Goal: Information Seeking & Learning: Find specific fact

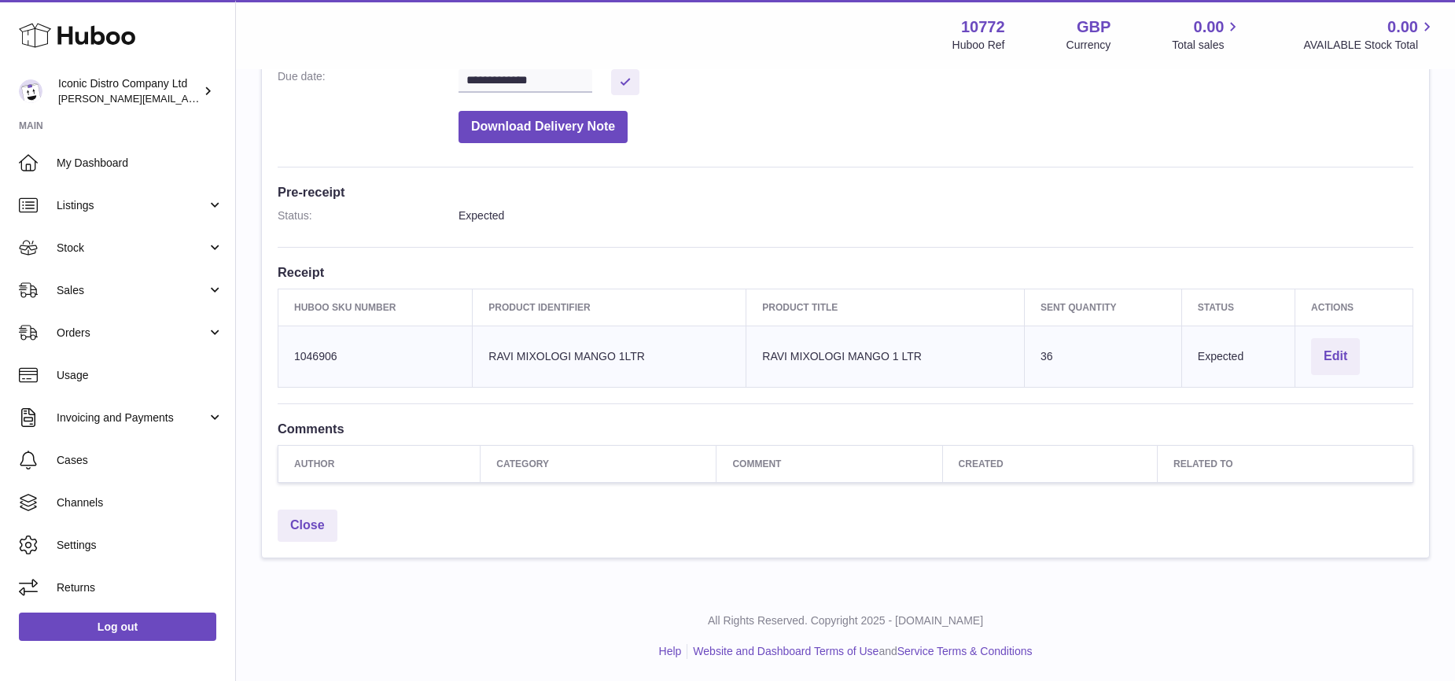
click at [90, 34] on icon at bounding box center [77, 35] width 116 height 31
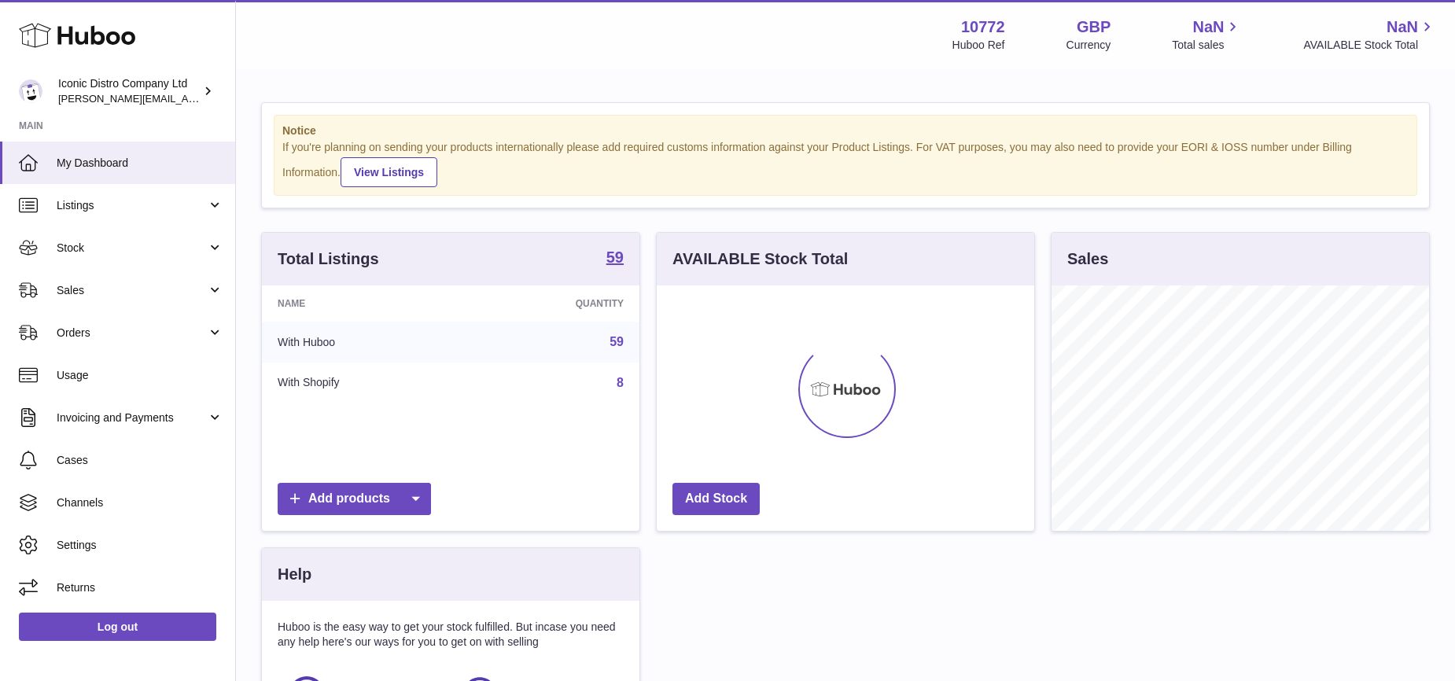
scroll to position [245, 377]
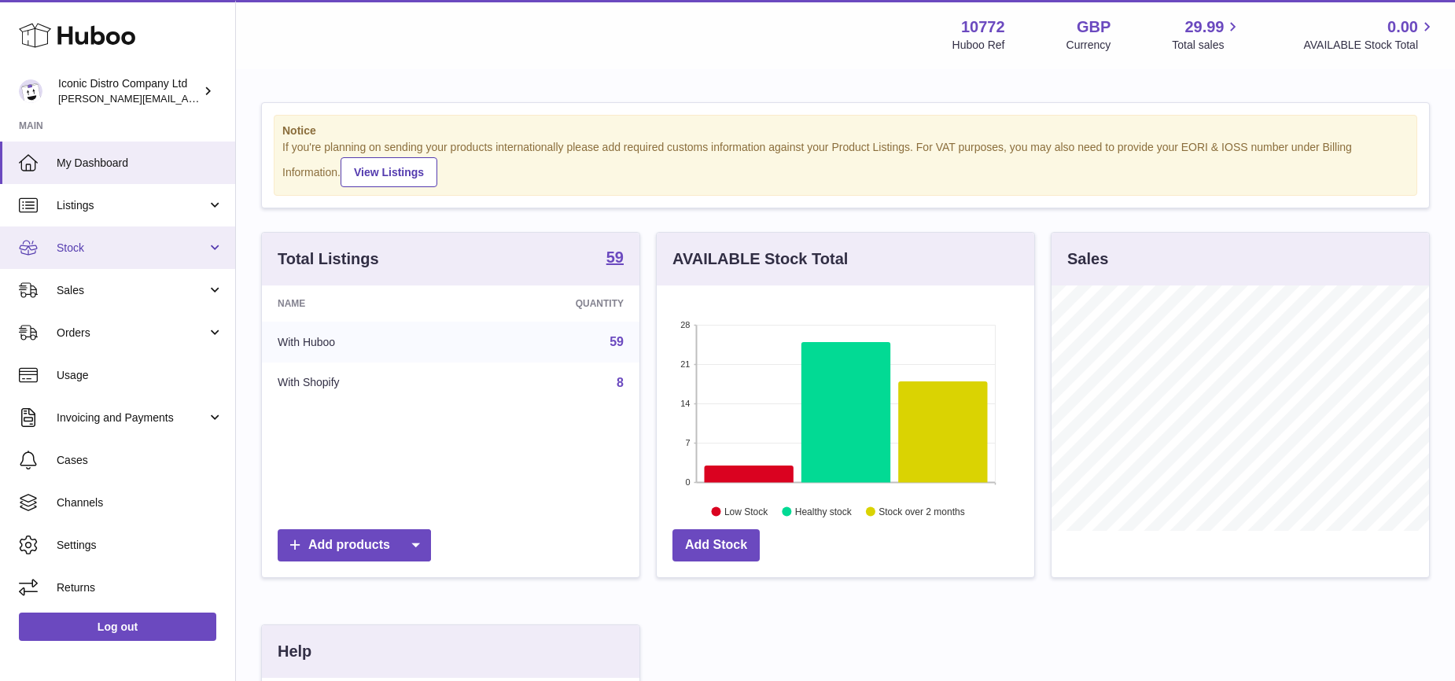
click at [75, 248] on span "Stock" at bounding box center [132, 248] width 150 height 15
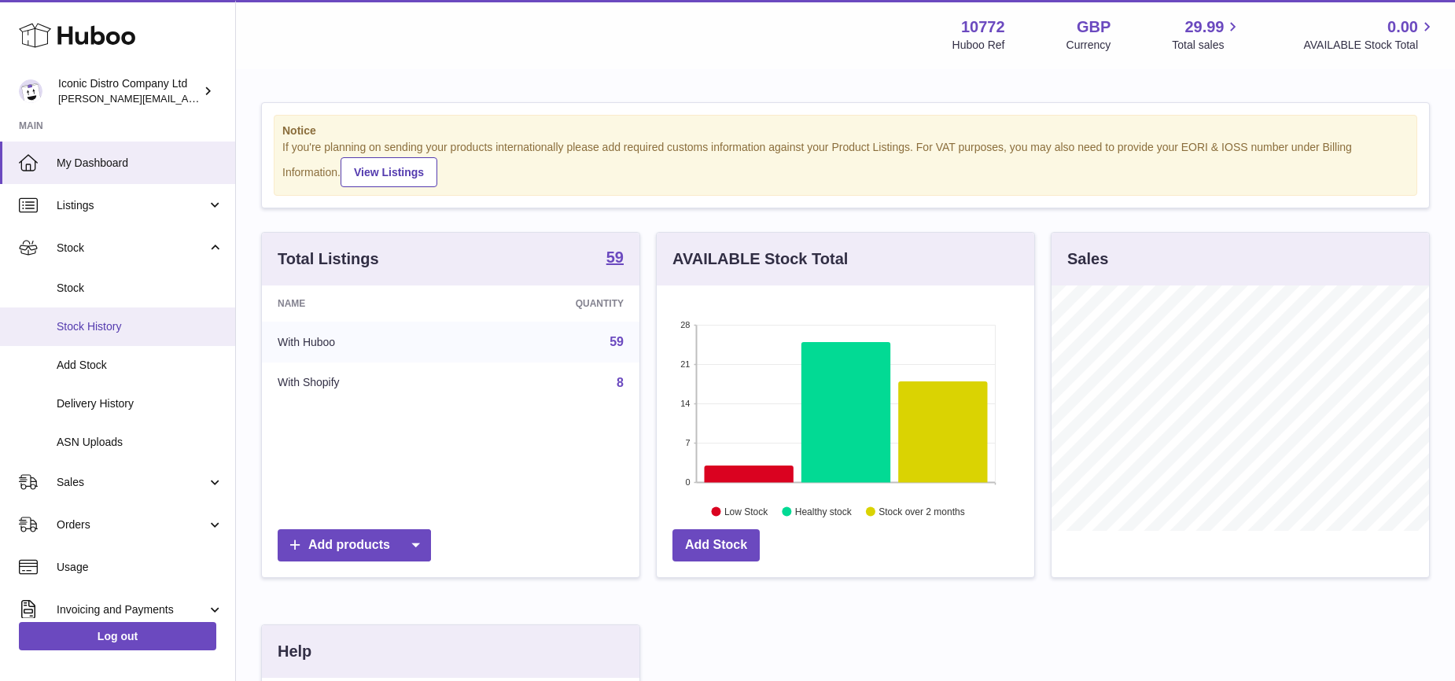
click at [92, 321] on span "Stock History" at bounding box center [140, 326] width 167 height 15
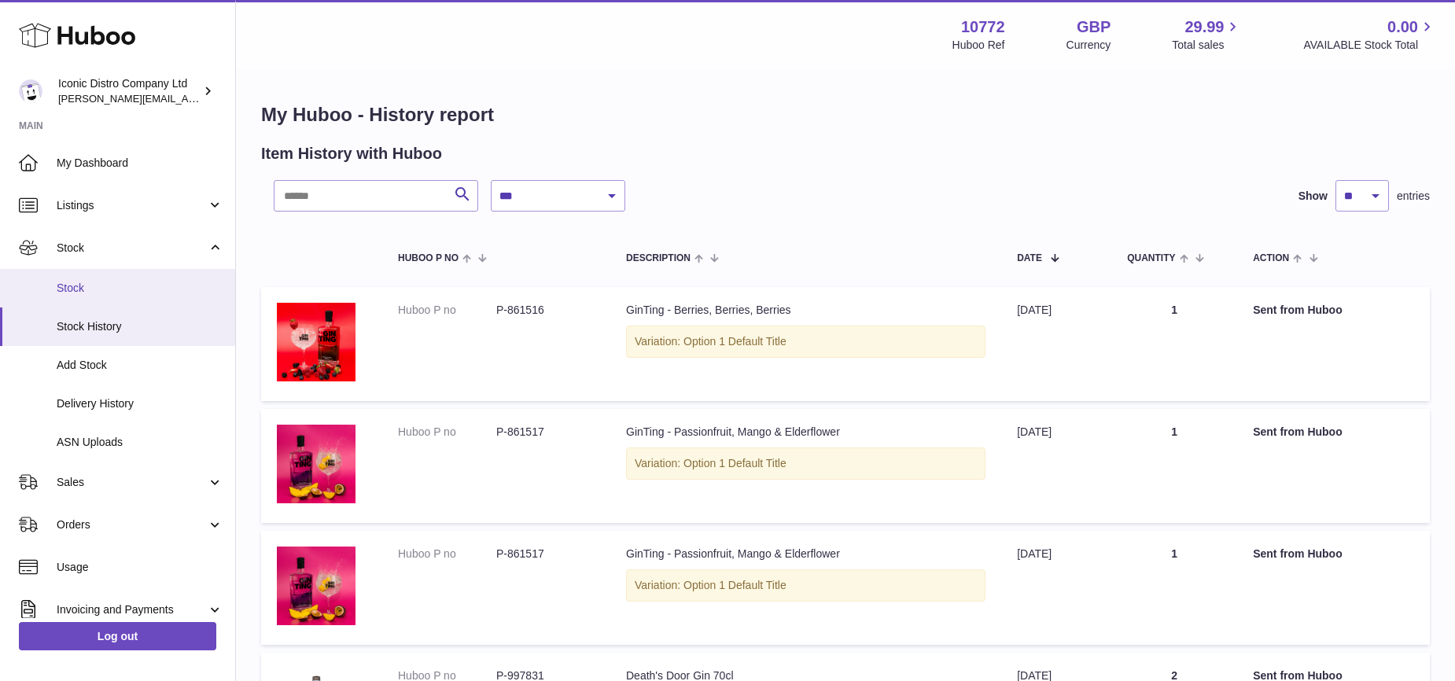
click at [86, 289] on span "Stock" at bounding box center [140, 288] width 167 height 15
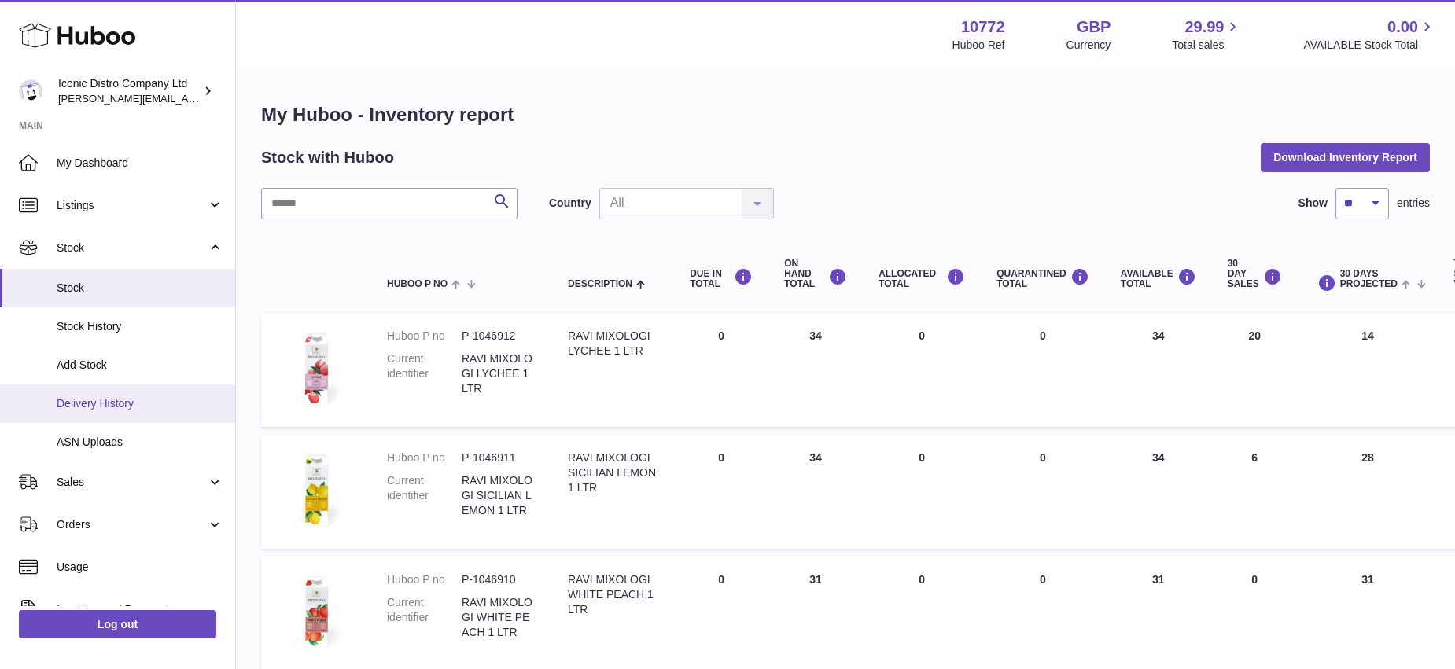
click at [93, 403] on span "Delivery History" at bounding box center [140, 403] width 167 height 15
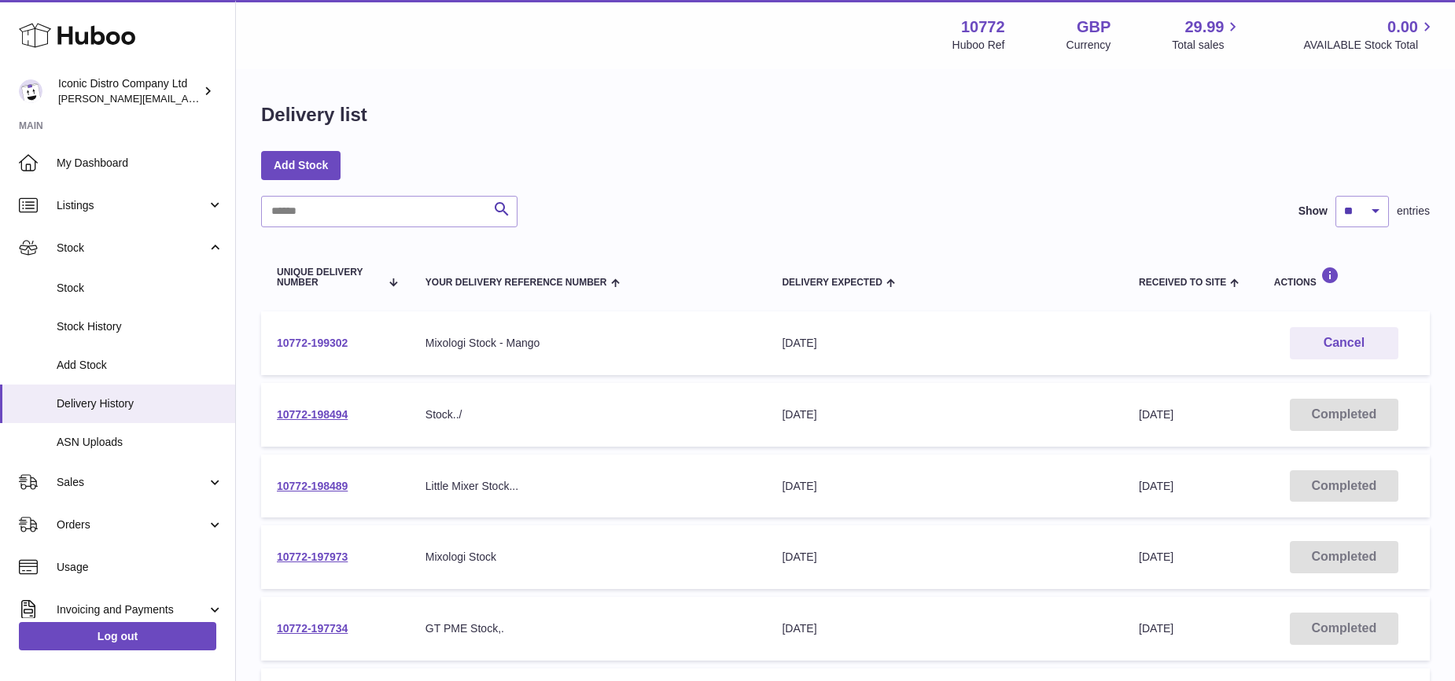
click at [332, 344] on link "10772-199302" at bounding box center [312, 343] width 71 height 13
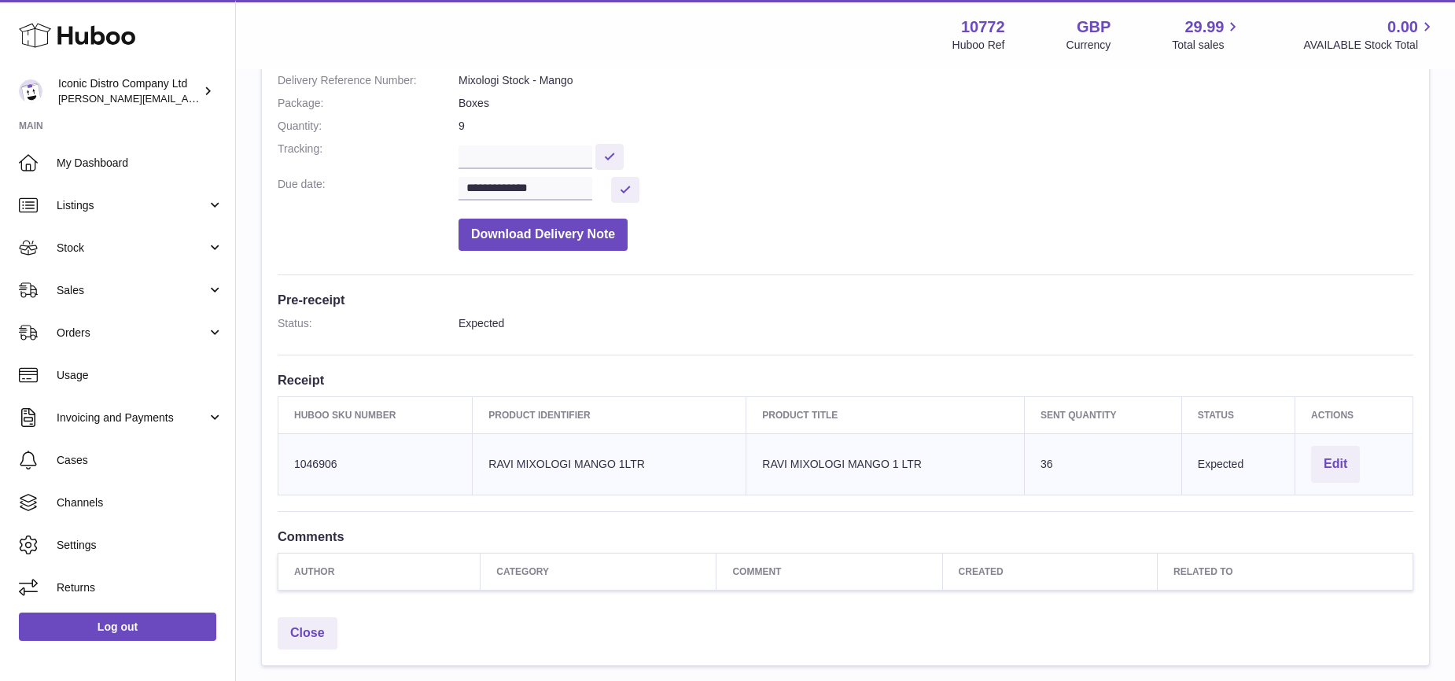
scroll to position [263, 0]
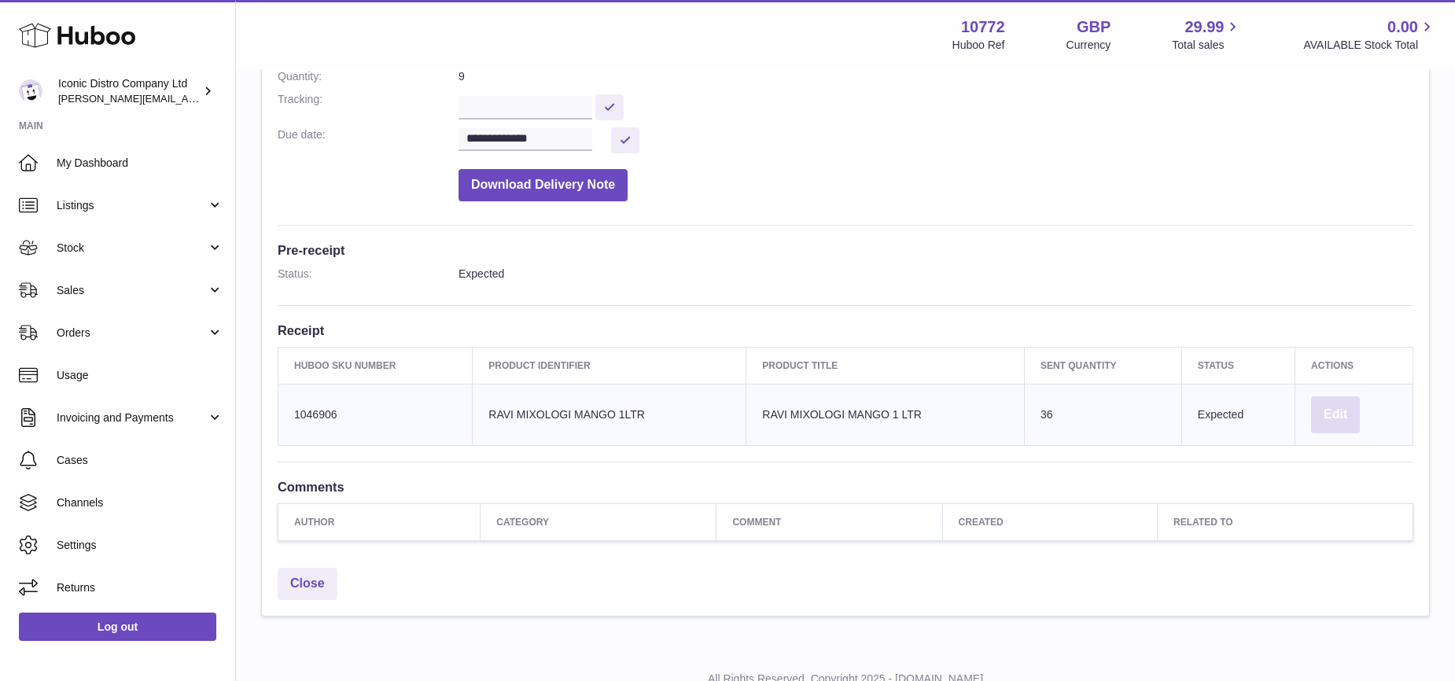
click at [1330, 411] on button "Edit" at bounding box center [1335, 414] width 49 height 37
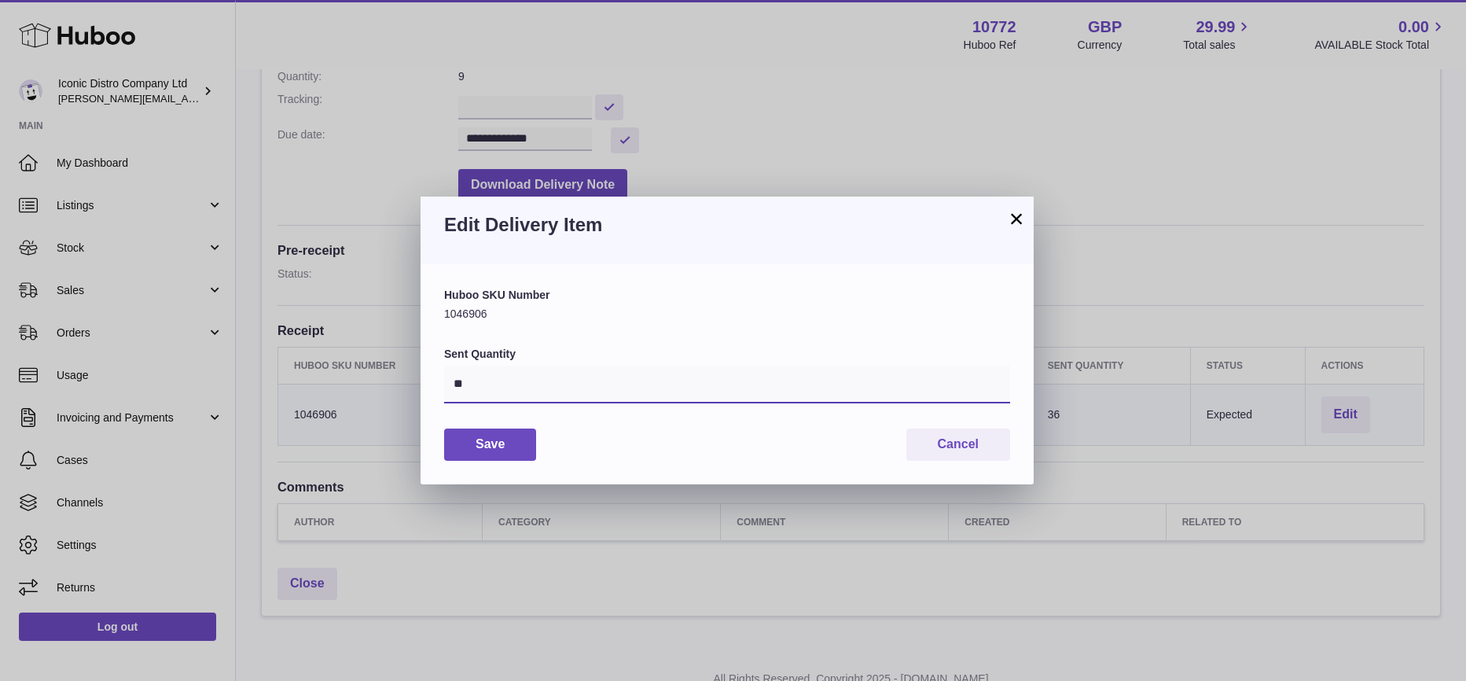
click at [469, 384] on input "**" at bounding box center [727, 385] width 566 height 38
type input "*"
type input "**"
click at [478, 451] on button "Save" at bounding box center [490, 445] width 92 height 32
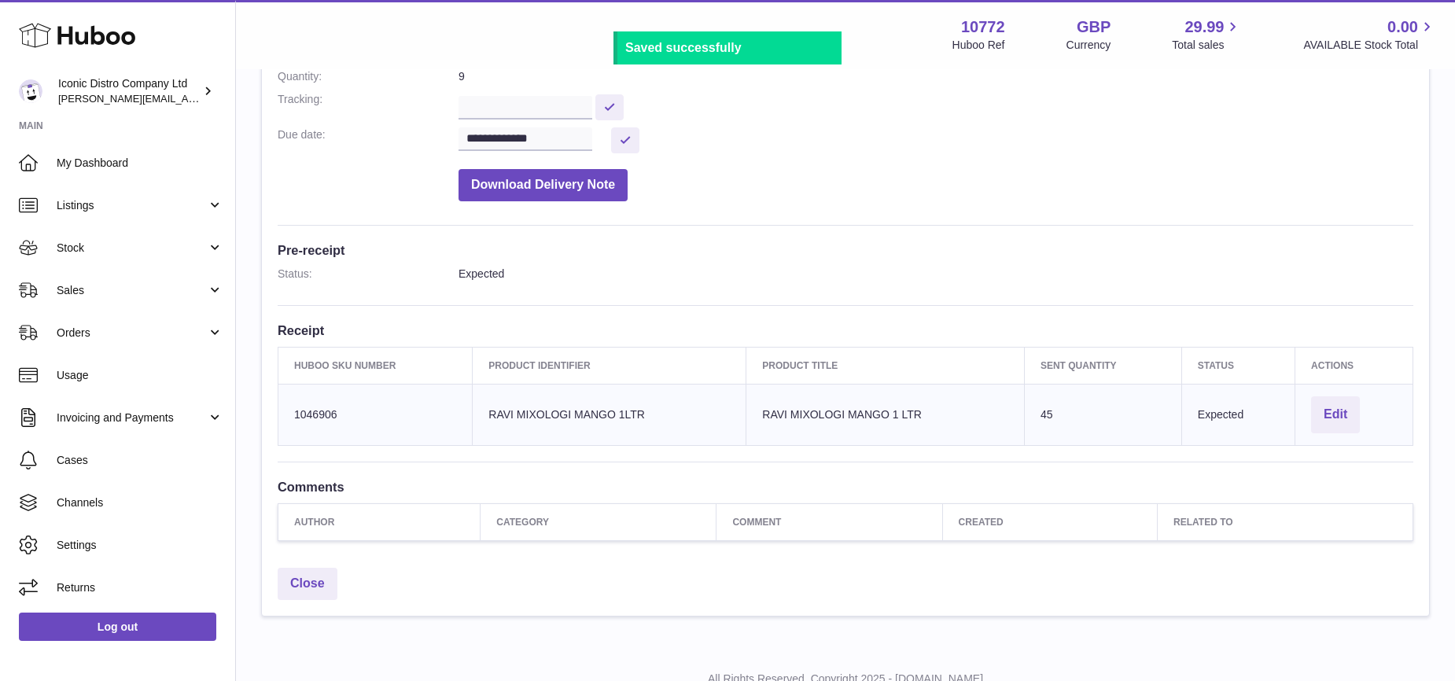
click at [112, 39] on icon at bounding box center [77, 35] width 116 height 31
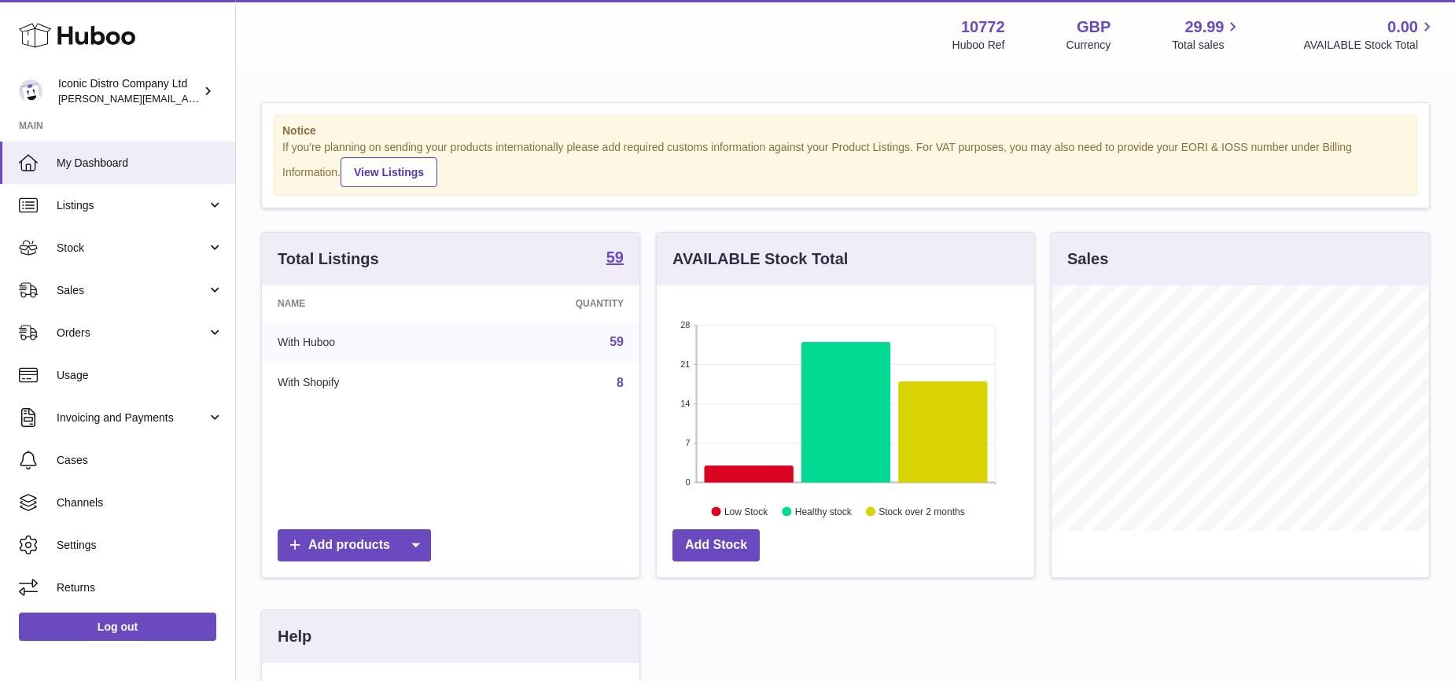
scroll to position [245, 377]
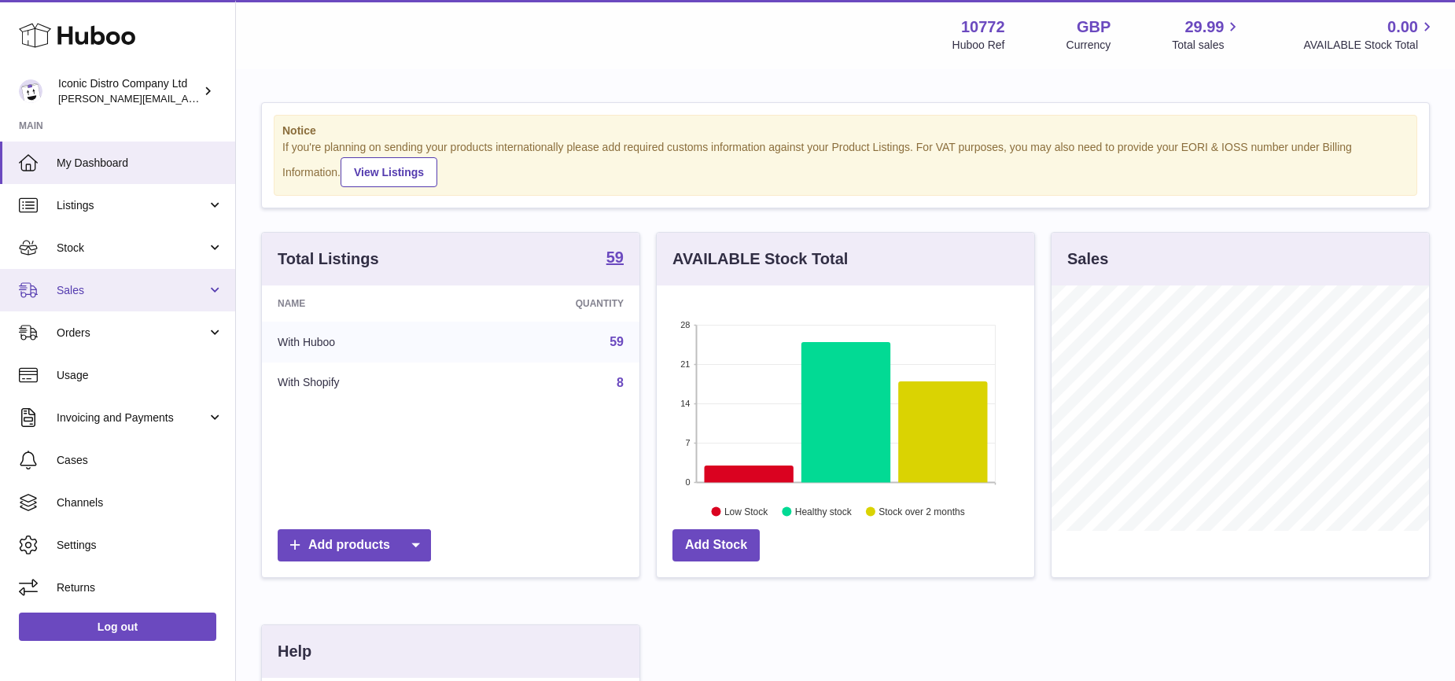
click at [95, 286] on span "Sales" at bounding box center [132, 290] width 150 height 15
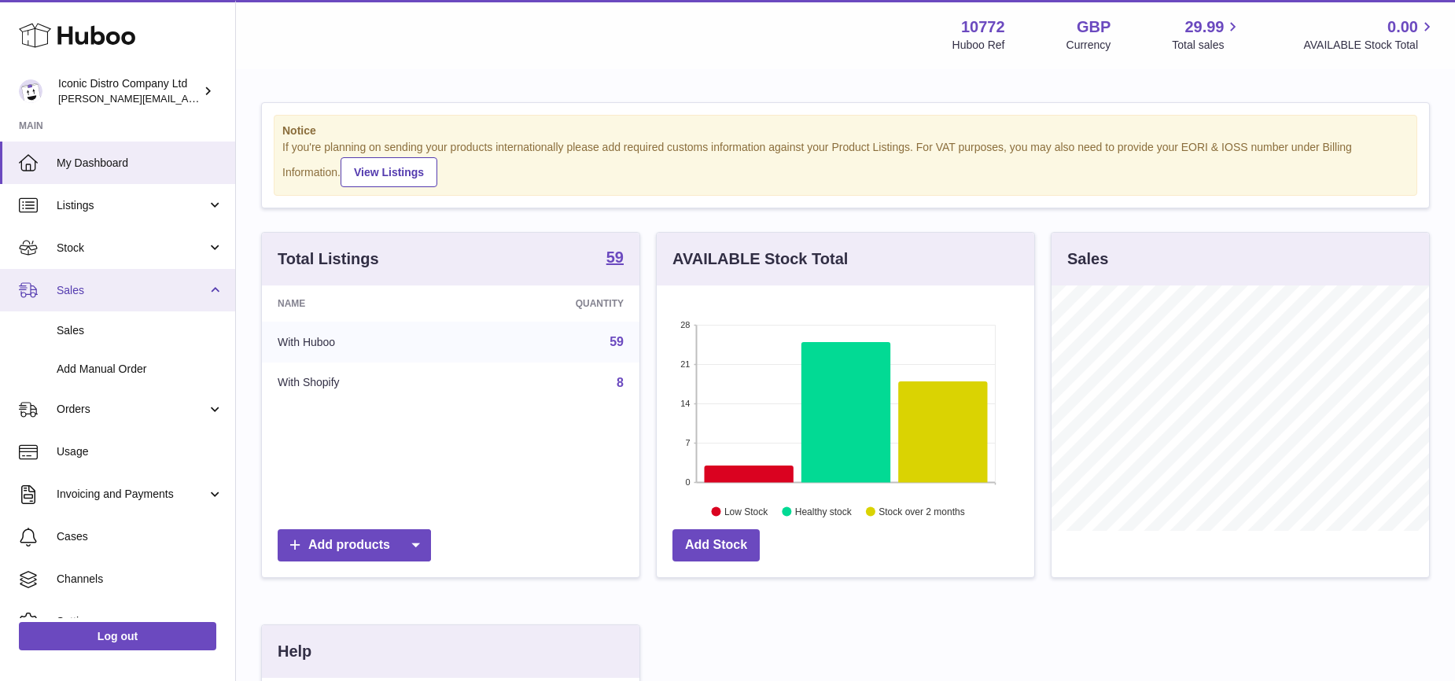
click at [95, 285] on span "Sales" at bounding box center [132, 290] width 150 height 15
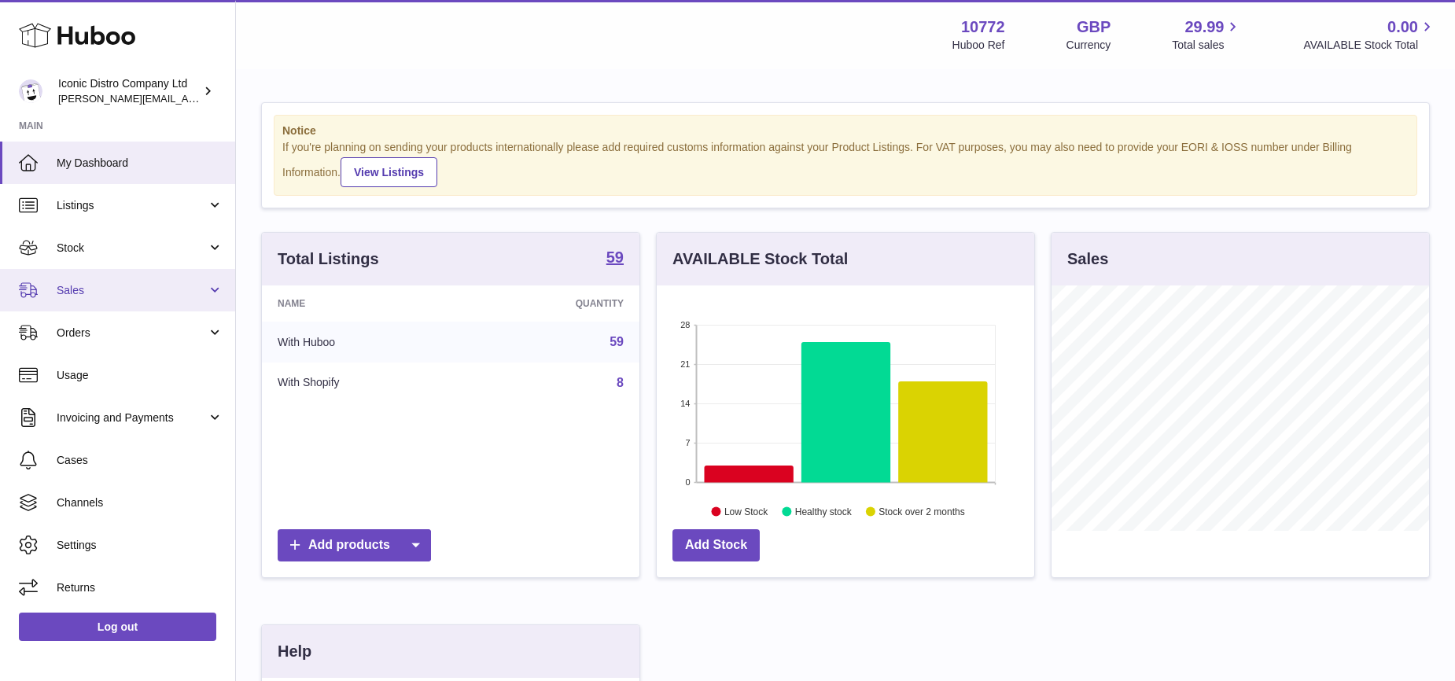
click at [95, 285] on span "Sales" at bounding box center [132, 290] width 150 height 15
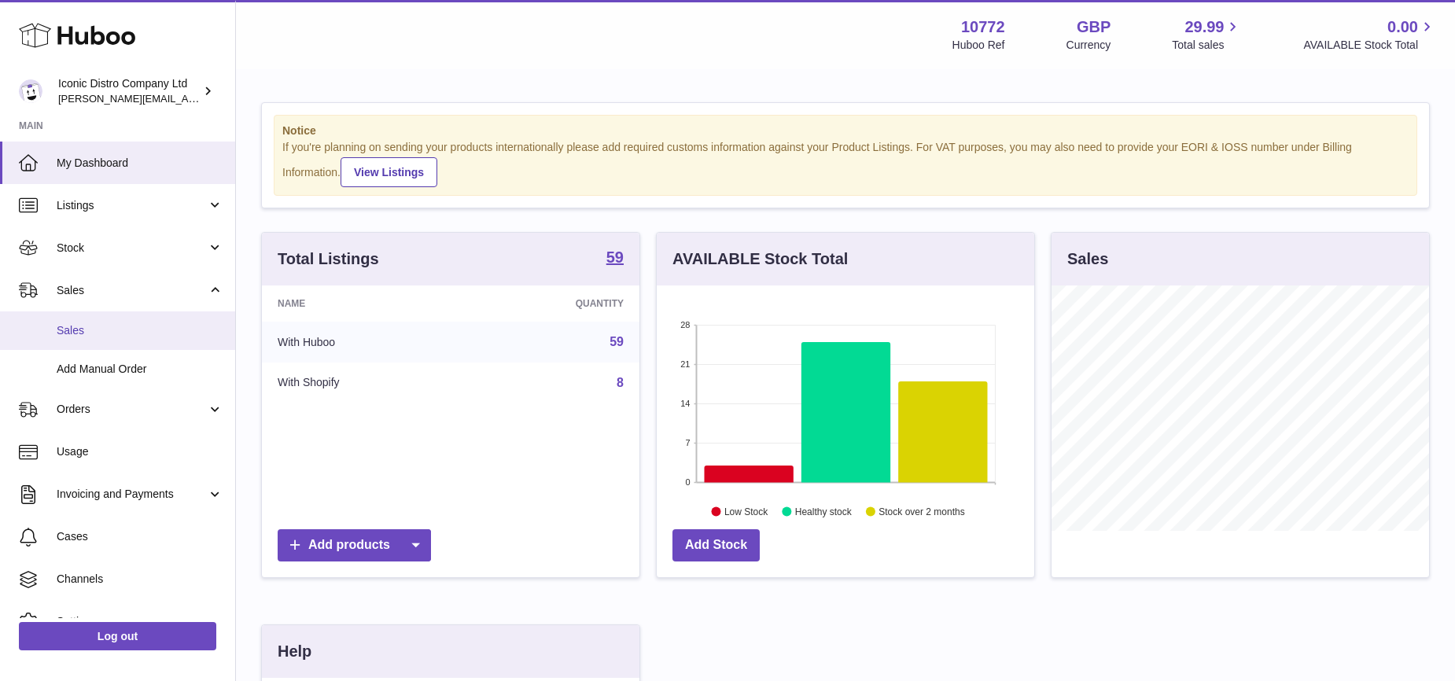
click at [73, 333] on span "Sales" at bounding box center [140, 330] width 167 height 15
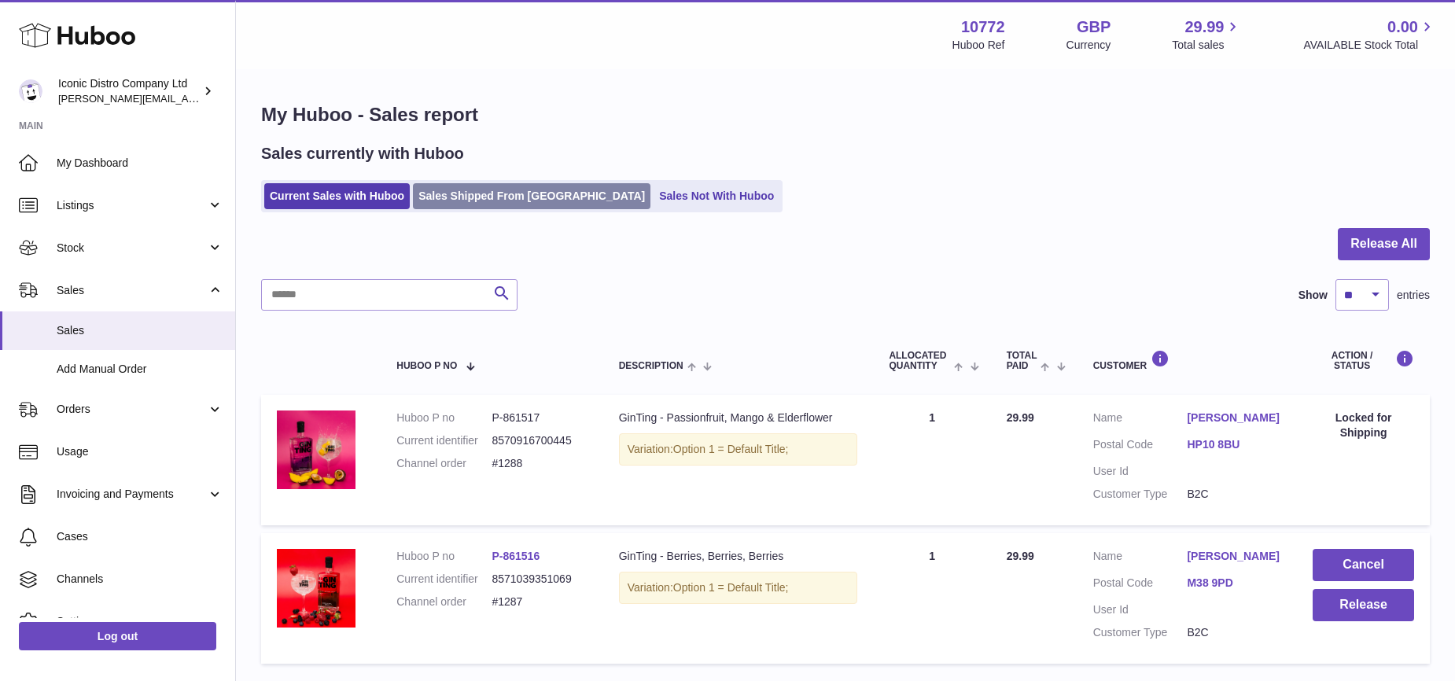
click at [493, 207] on link "Sales Shipped From [GEOGRAPHIC_DATA]" at bounding box center [531, 196] width 237 height 26
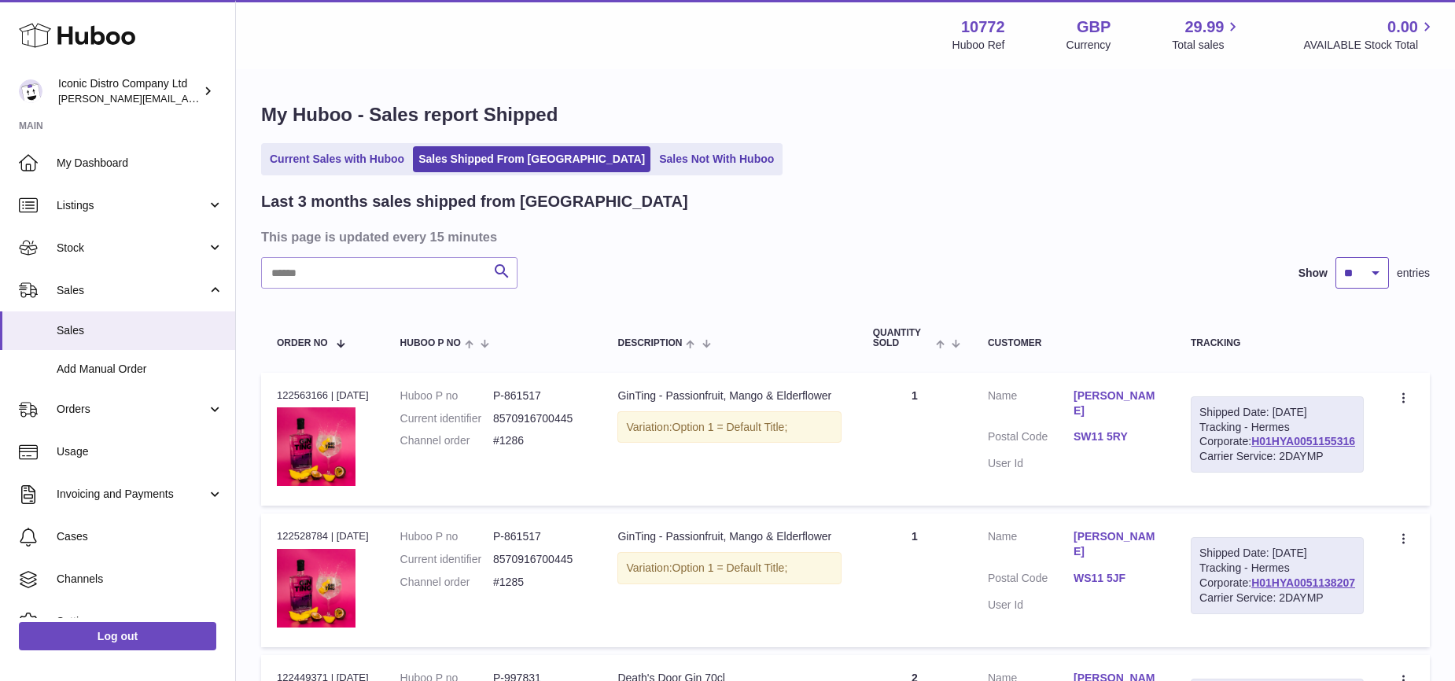
click at [1382, 278] on select "** ** **" at bounding box center [1361, 272] width 53 height 31
select select "**"
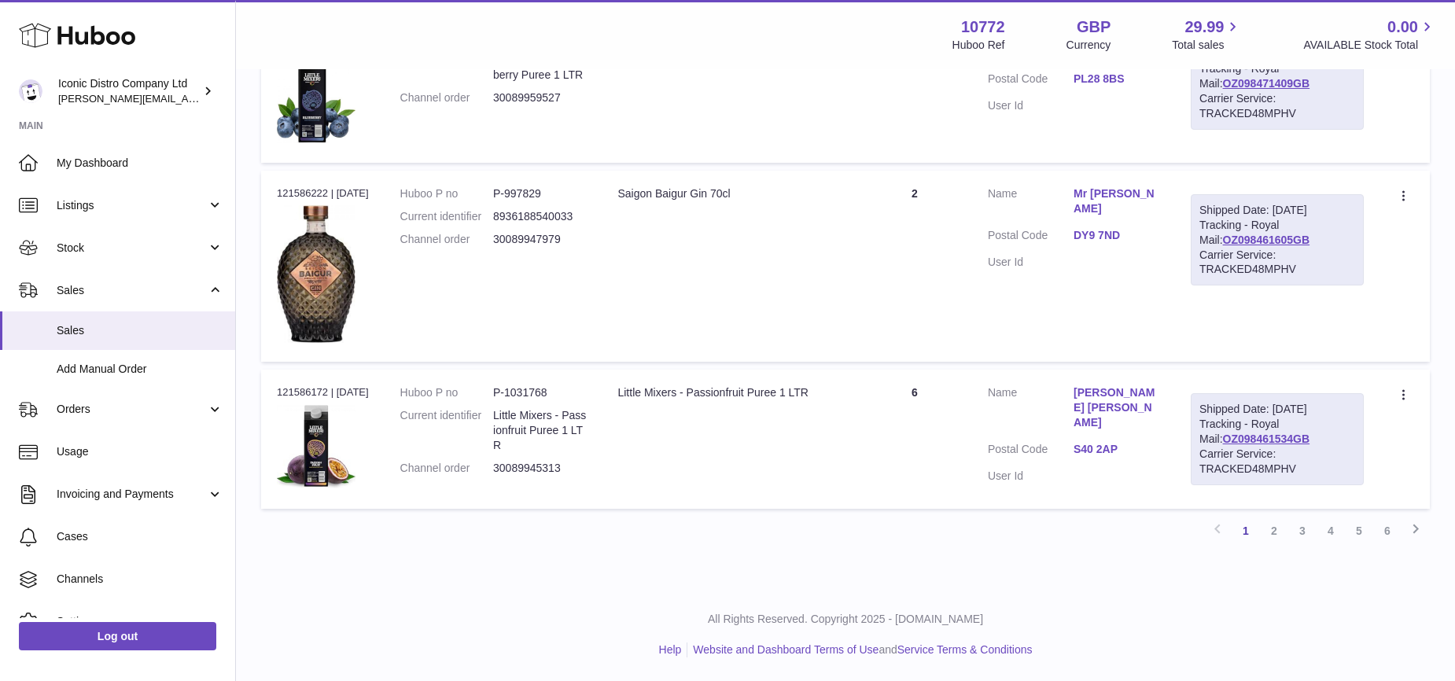
scroll to position [8695, 0]
click at [1333, 531] on link "4" at bounding box center [1330, 531] width 28 height 28
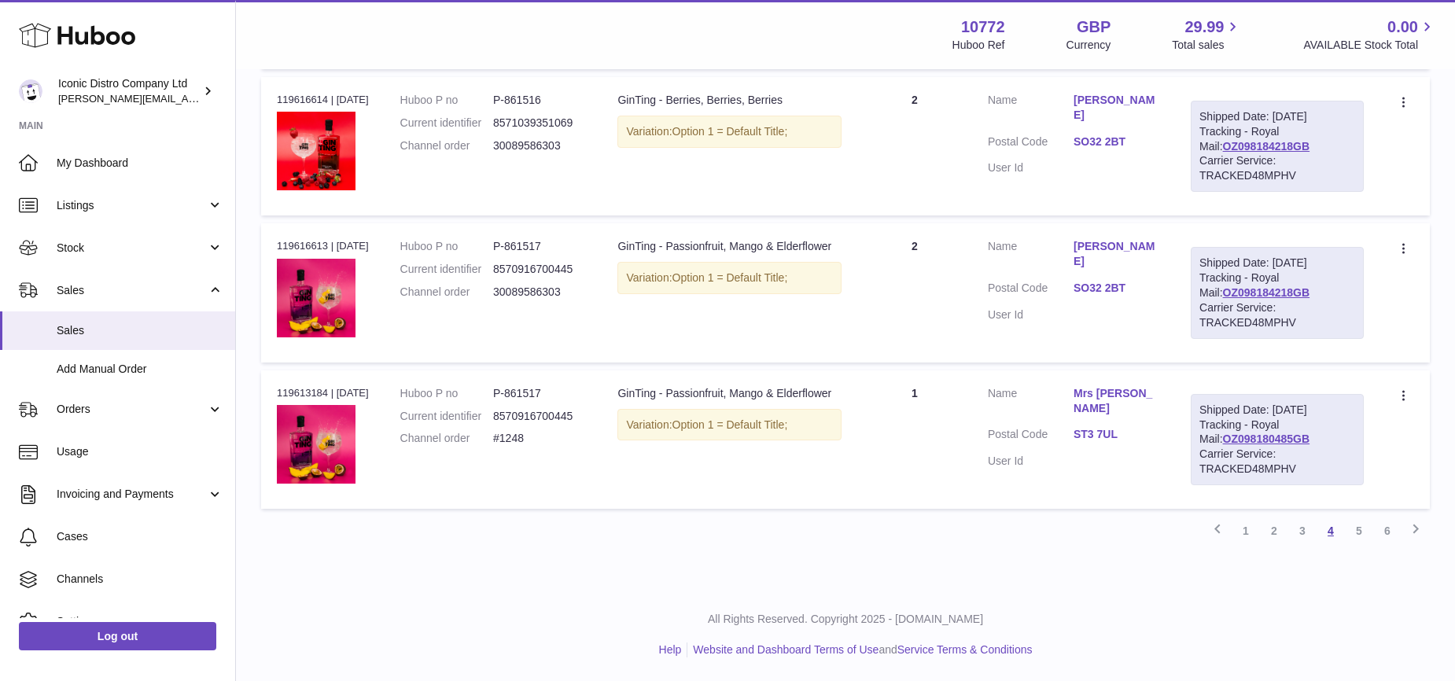
scroll to position [9003, 0]
click at [1359, 532] on link "5" at bounding box center [1359, 531] width 28 height 28
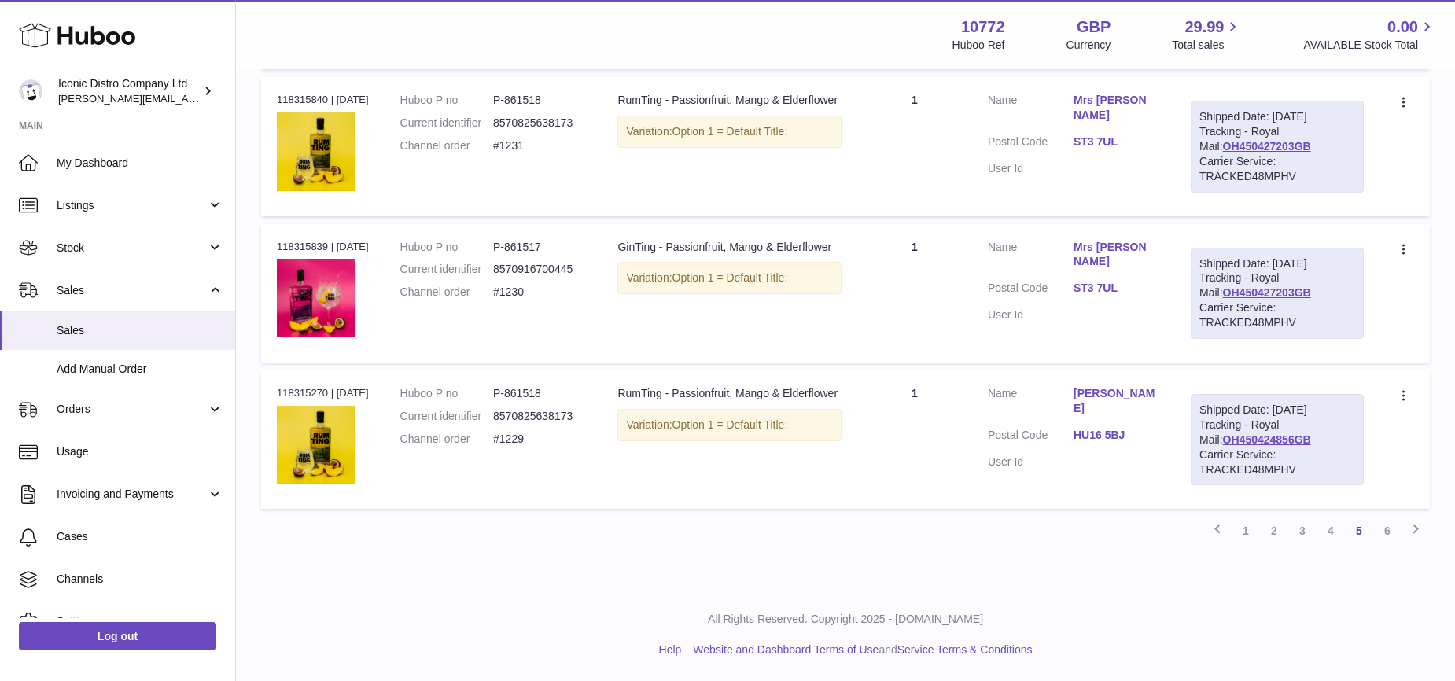
scroll to position [8671, 0]
click at [1333, 532] on link "4" at bounding box center [1330, 531] width 28 height 28
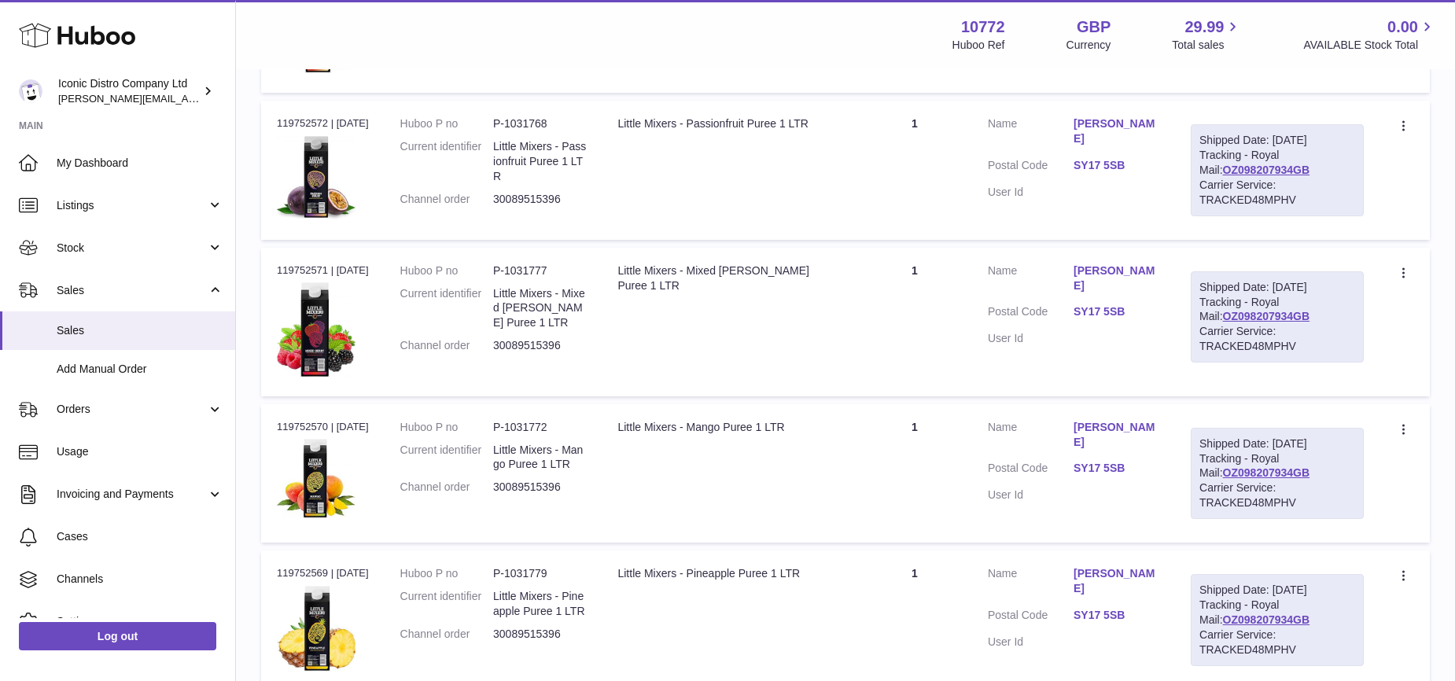
scroll to position [4917, 0]
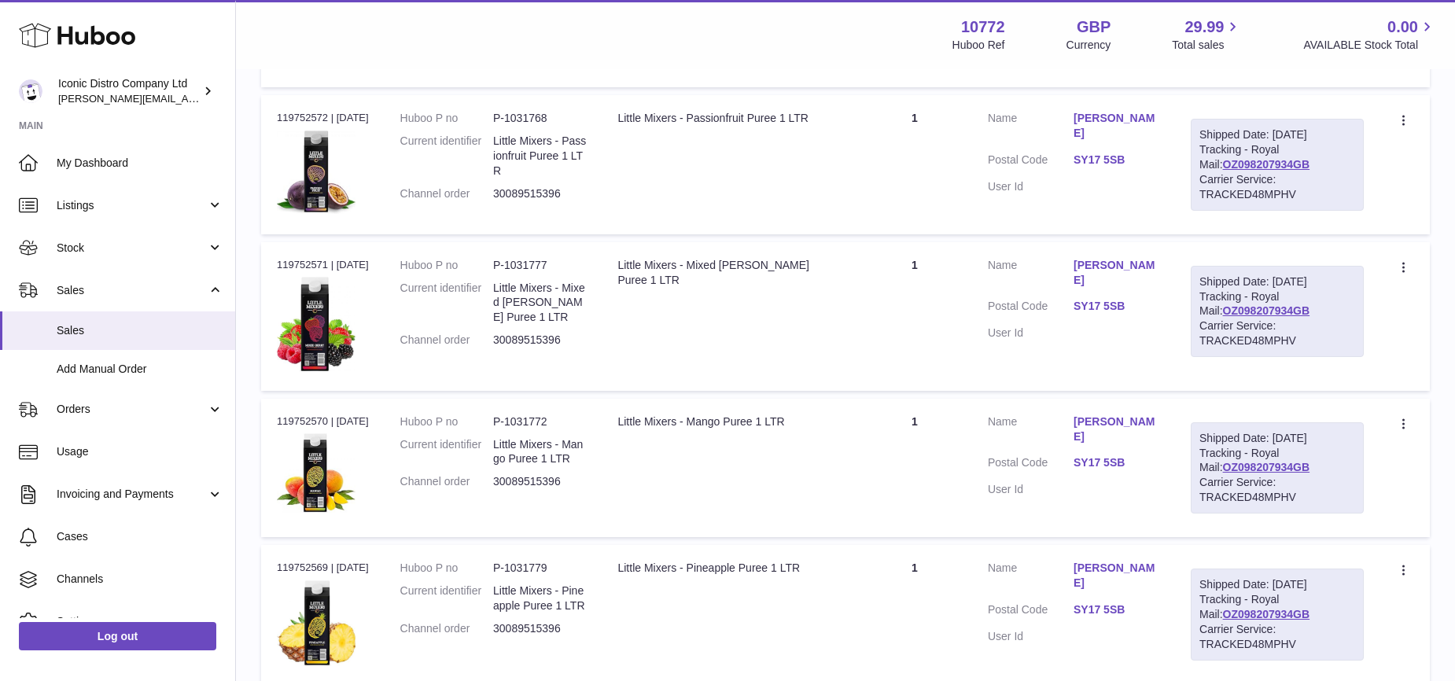
drag, startPoint x: 629, startPoint y: 392, endPoint x: 815, endPoint y: 391, distance: 185.6
copy div "RAVI MIXOLOGI RASPBERRY 1 LTR"
drag, startPoint x: 628, startPoint y: 217, endPoint x: 795, endPoint y: 217, distance: 166.7
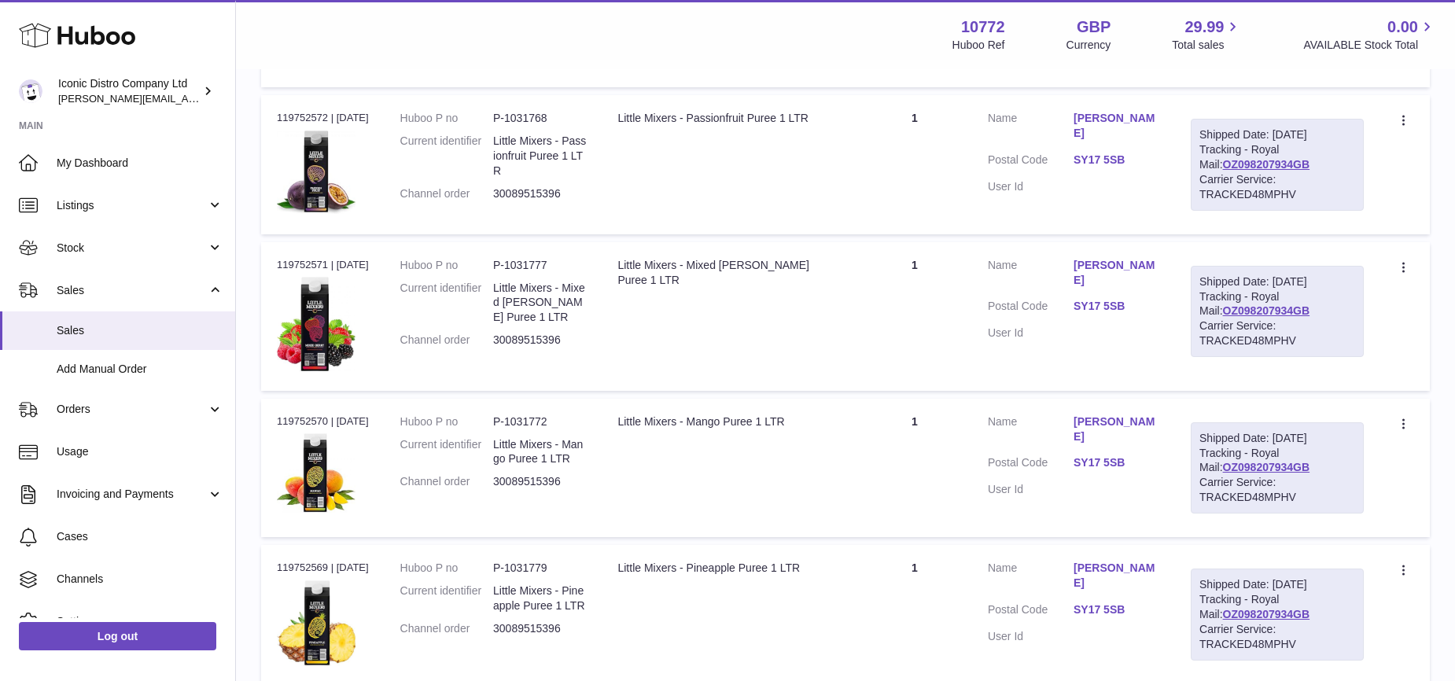
copy div "RAVI MIXOLOGI LYCHEE 1 LTR"
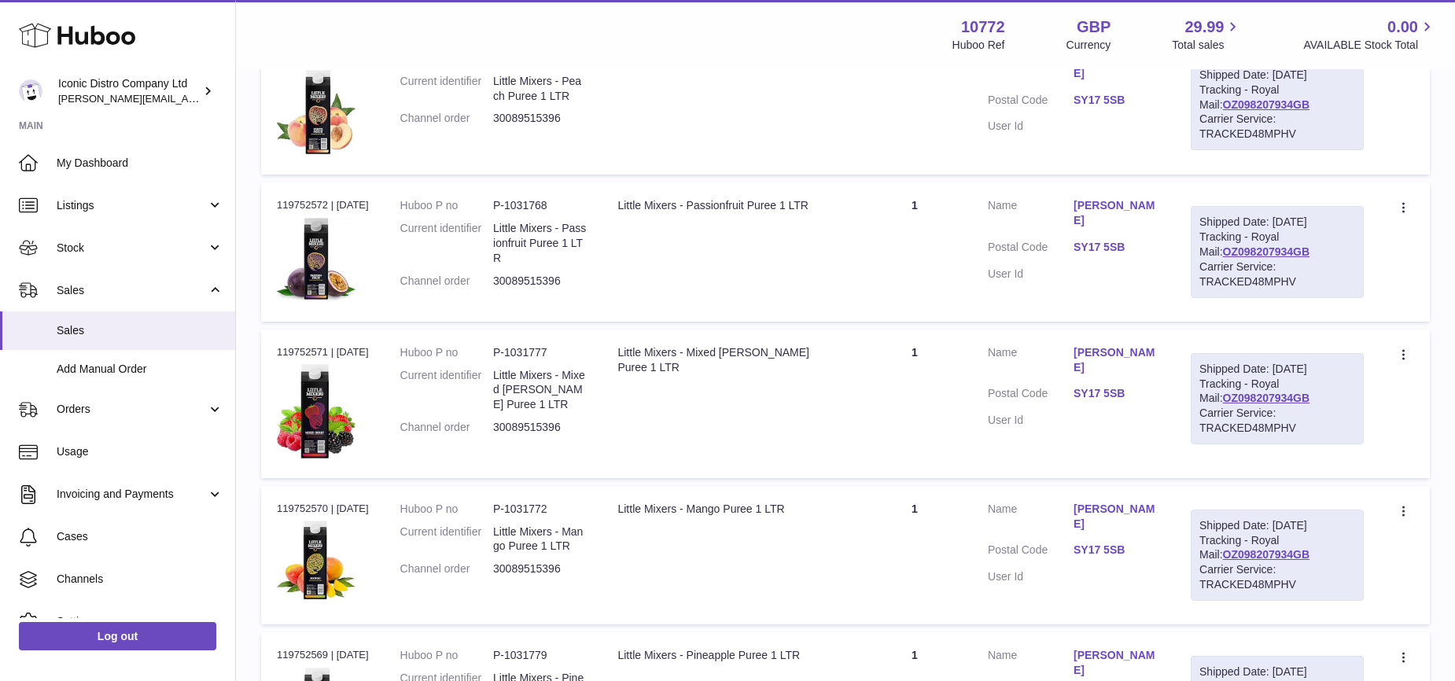
scroll to position [4798, 0]
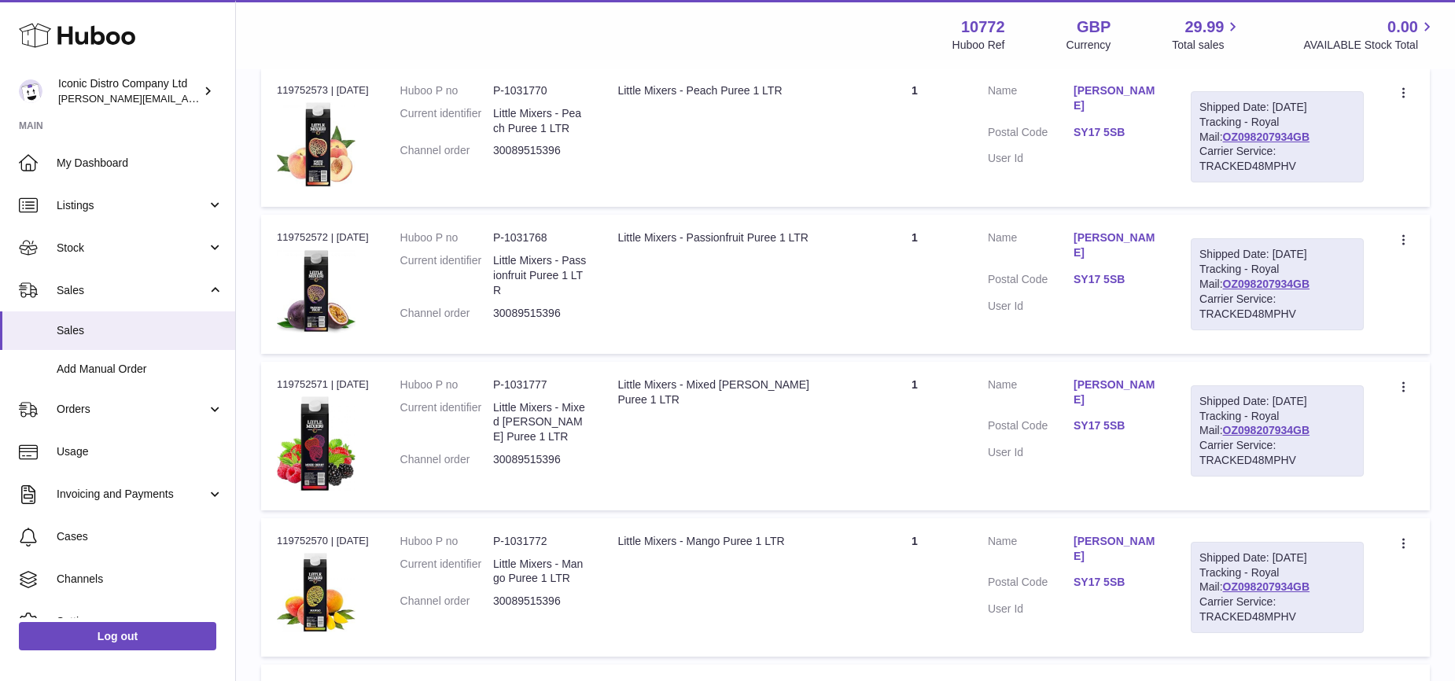
drag, startPoint x: 631, startPoint y: 160, endPoint x: 793, endPoint y: 159, distance: 162.0
copy div "RAVI MIXOLOGI MANGO 1 LTR"
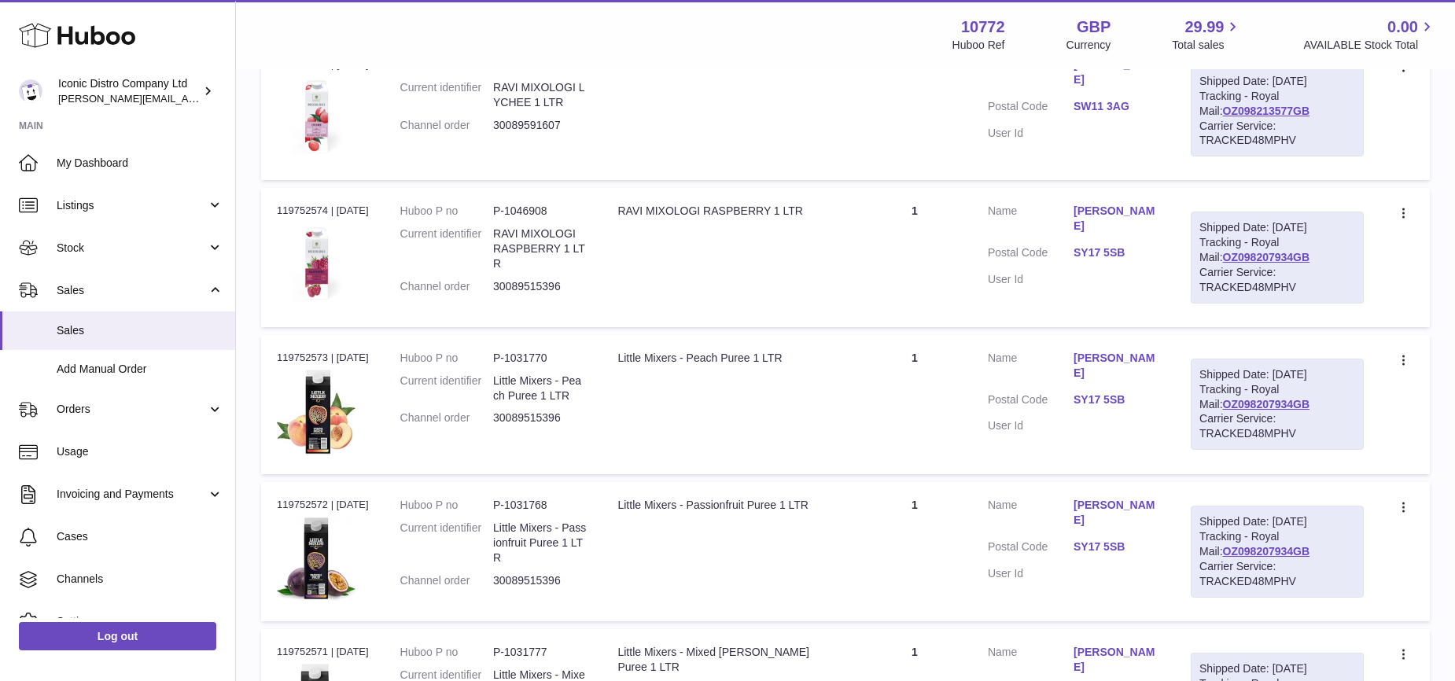
drag, startPoint x: 628, startPoint y: 254, endPoint x: 832, endPoint y: 247, distance: 203.8
copy div "RAVI MIXOLOGI PASSIONFRUIT 1 LTR"
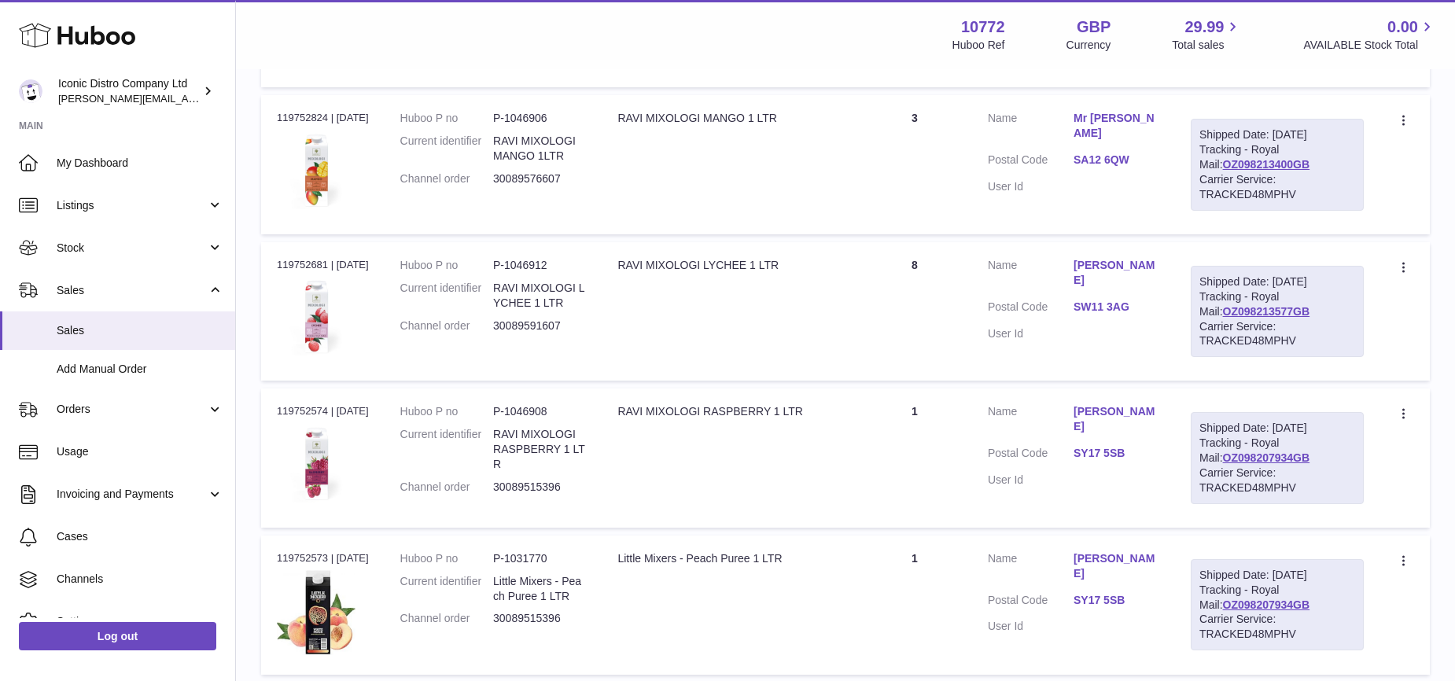
scroll to position [4273, 0]
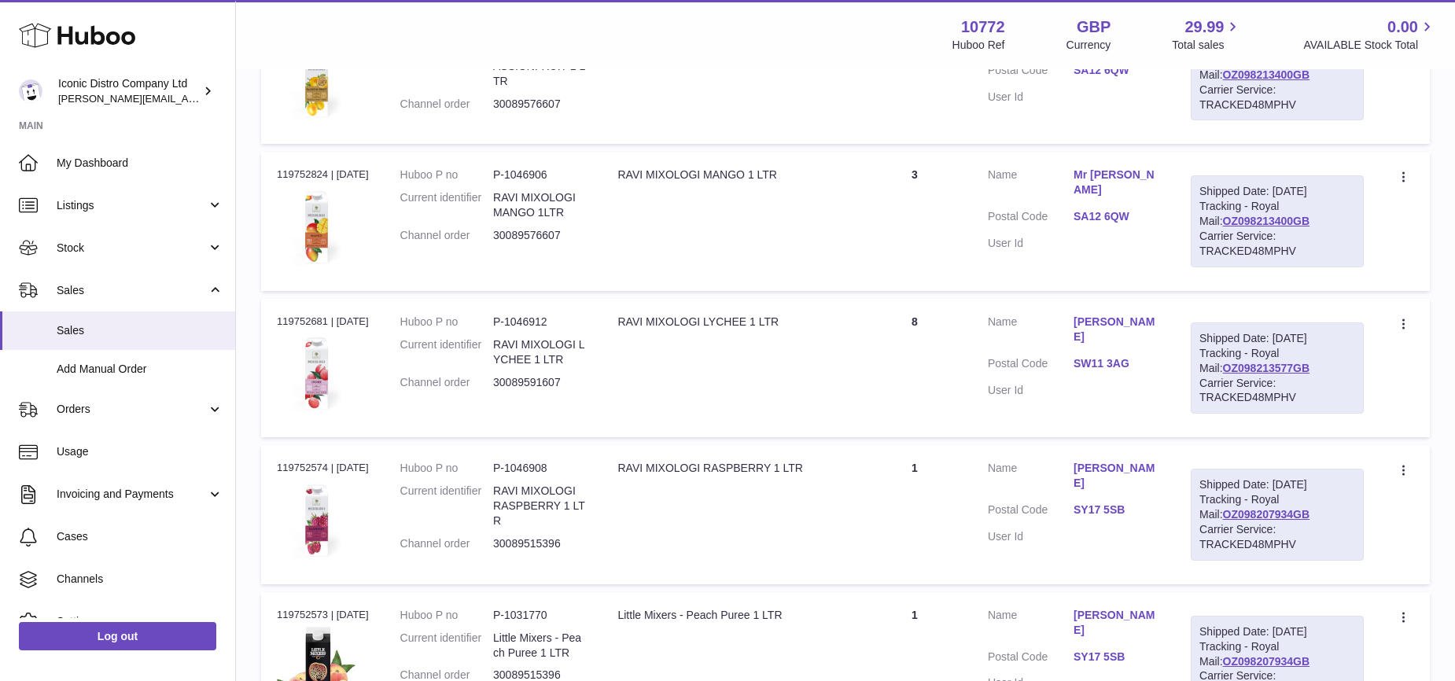
drag, startPoint x: 630, startPoint y: 331, endPoint x: 832, endPoint y: 329, distance: 202.1
copy div "RAVI MIXOLOGI STRAWBERRY 1 LTR"
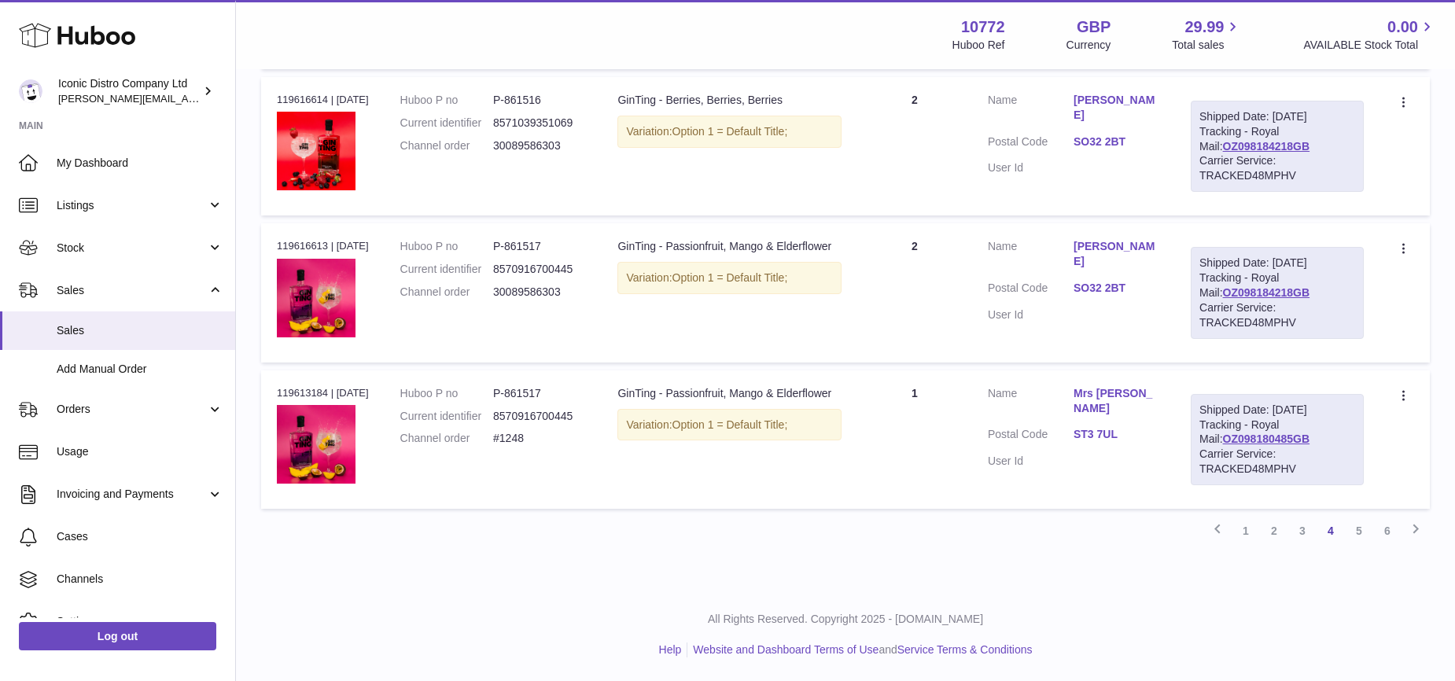
scroll to position [9003, 0]
click at [1302, 534] on link "3" at bounding box center [1302, 531] width 28 height 28
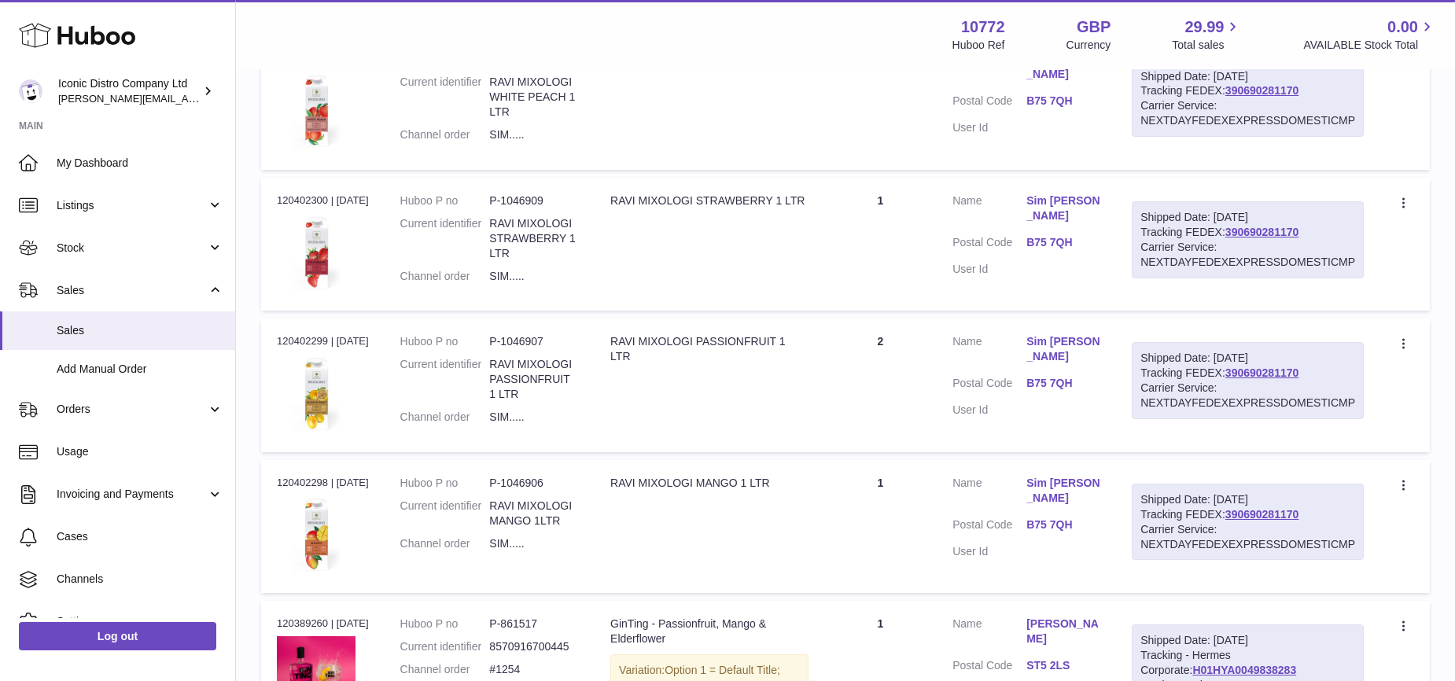
scroll to position [6264, 0]
drag, startPoint x: 618, startPoint y: 480, endPoint x: 680, endPoint y: 478, distance: 62.1
click at [680, 478] on div "RAVI MIXOLOGI MANGO 1 LTR" at bounding box center [709, 480] width 198 height 15
drag, startPoint x: 613, startPoint y: 480, endPoint x: 770, endPoint y: 479, distance: 156.5
click at [770, 479] on div "RAVI MIXOLOGI MANGO 1 LTR" at bounding box center [709, 480] width 198 height 15
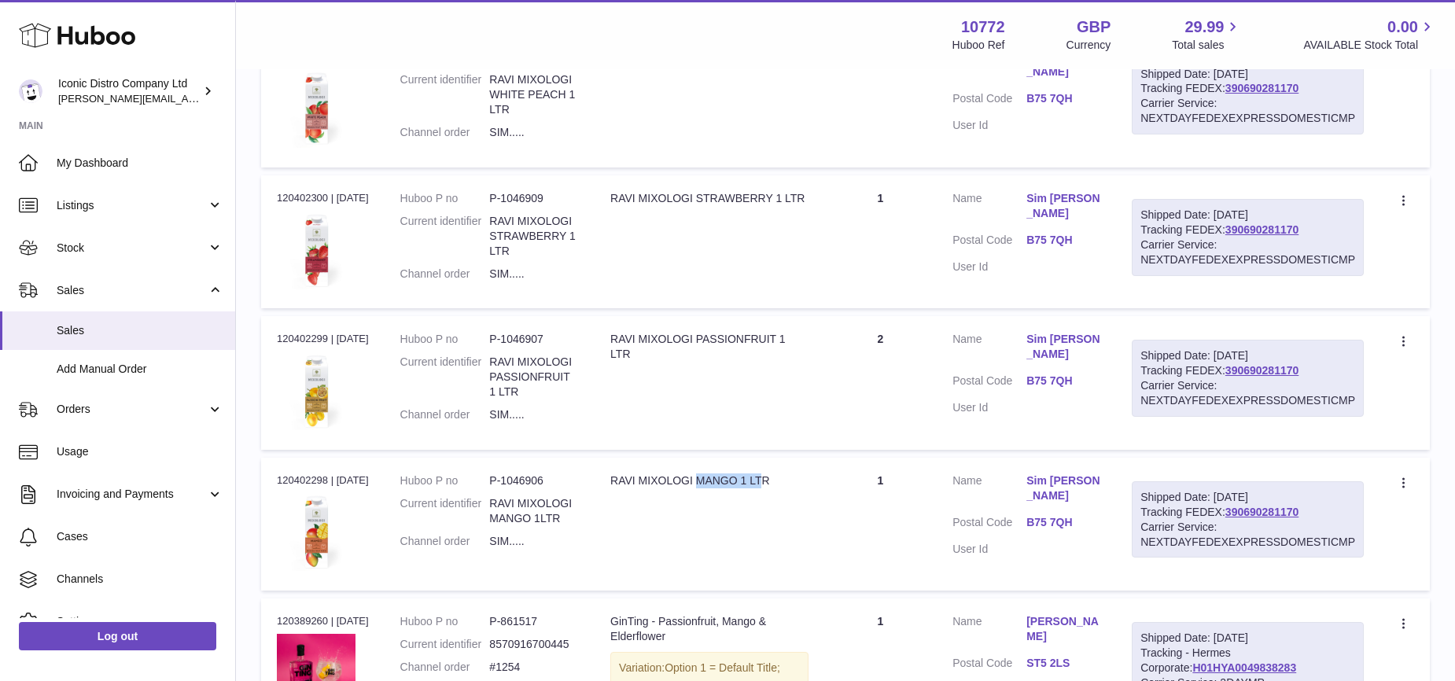
copy div "RAVI MIXOLOGI MANGO 1 LTR"
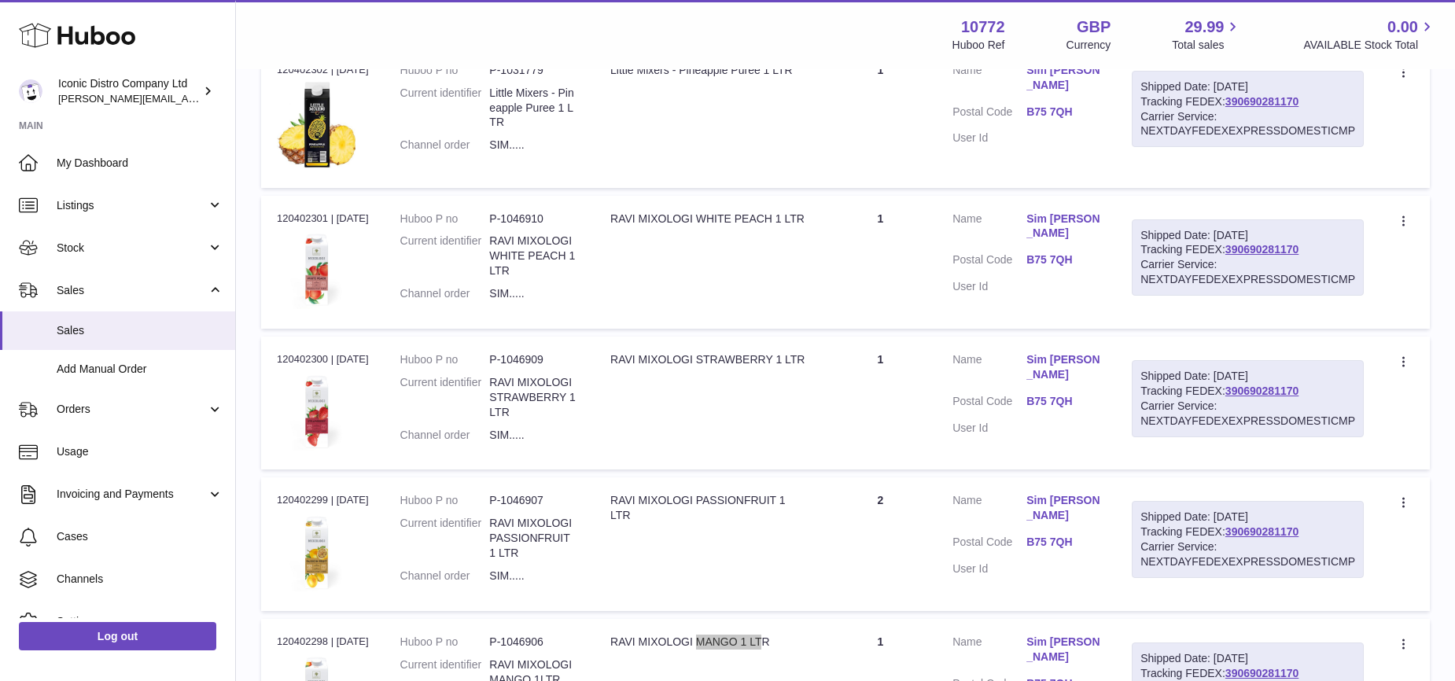
scroll to position [6101, 0]
drag, startPoint x: 804, startPoint y: 221, endPoint x: 611, endPoint y: 223, distance: 193.4
click at [611, 223] on td "Description RAVI MIXOLOGI WHITE PEACH 1 LTR" at bounding box center [709, 263] width 230 height 133
copy div "RAVI MIXOLOGI WHITE PEACH 1 LTR"
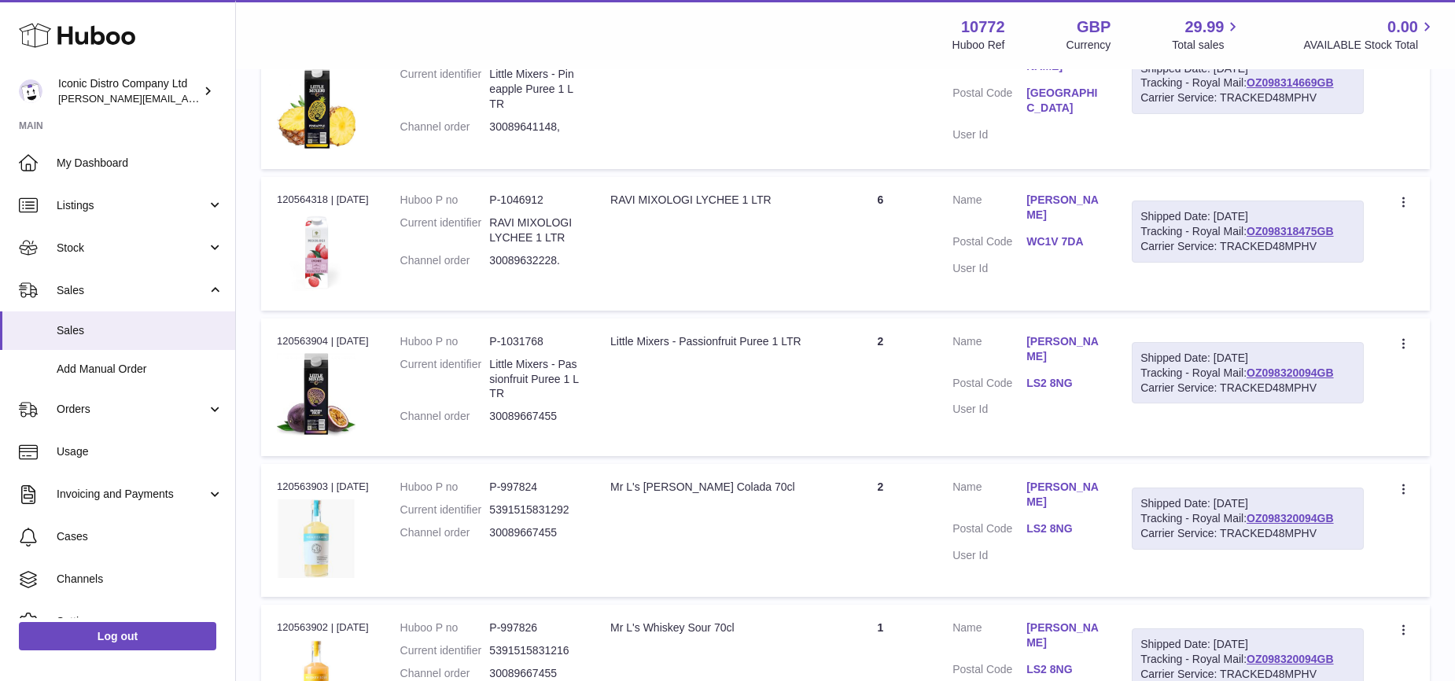
scroll to position [3768, 0]
click at [616, 204] on div "RAVI MIXOLOGI LYCHEE 1 LTR" at bounding box center [709, 200] width 198 height 15
drag, startPoint x: 609, startPoint y: 200, endPoint x: 773, endPoint y: 201, distance: 163.6
click at [773, 201] on td "Description RAVI MIXOLOGI LYCHEE 1 LTR" at bounding box center [709, 244] width 230 height 133
copy div "RAVI MIXOLOGI LYCHEE 1 LTR"
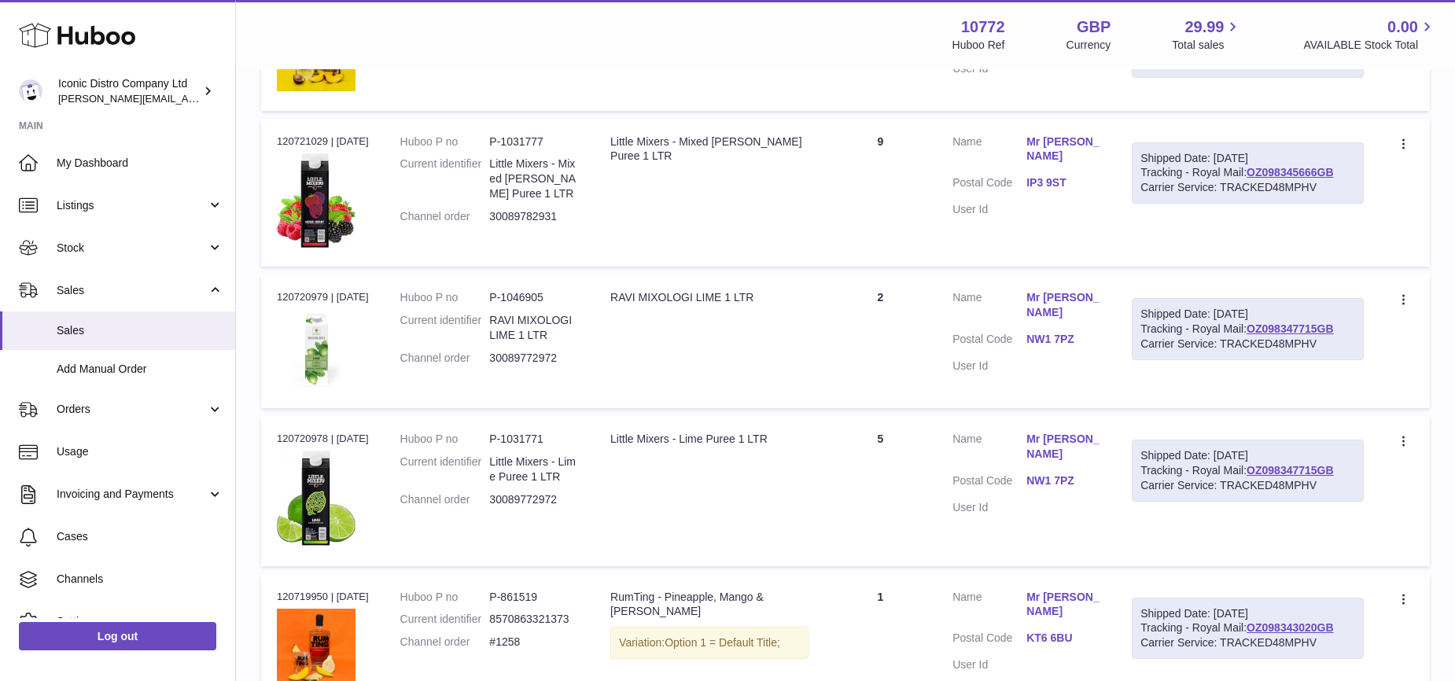
scroll to position [539, 0]
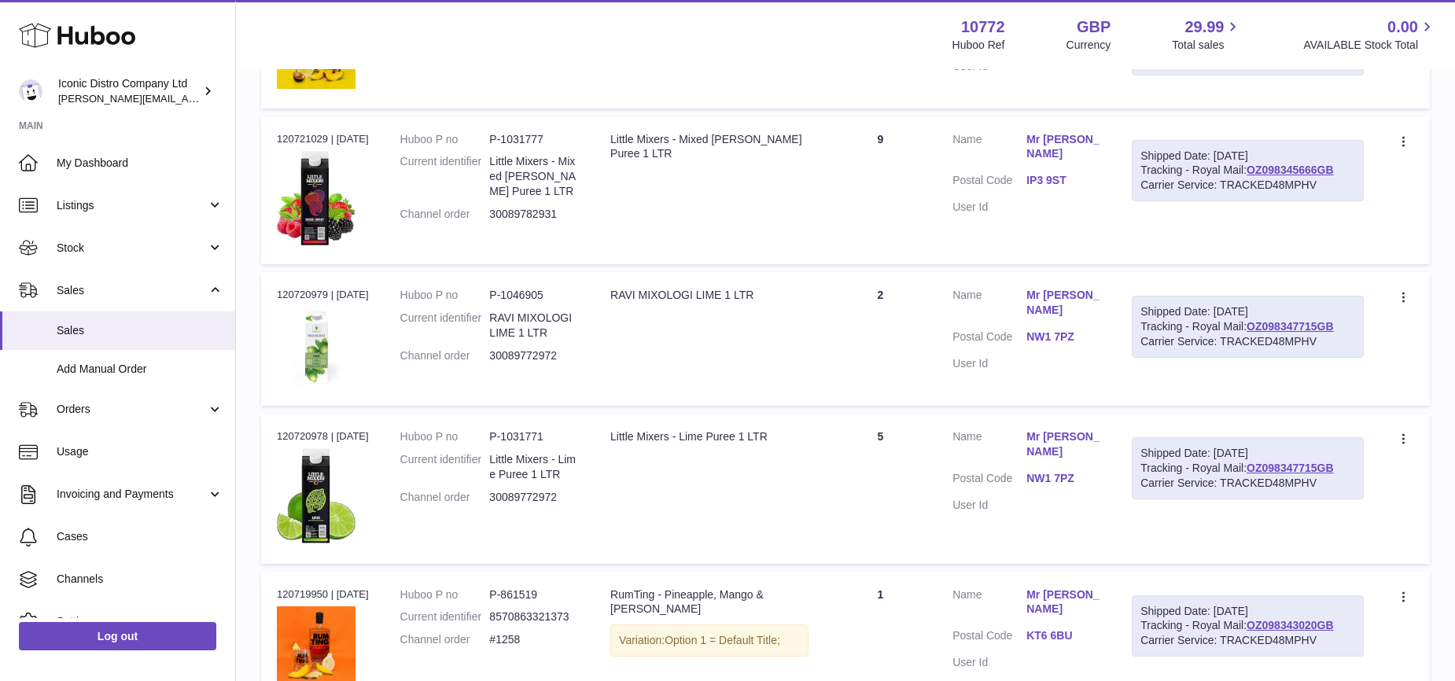
drag, startPoint x: 613, startPoint y: 296, endPoint x: 756, endPoint y: 295, distance: 143.1
click at [756, 295] on div "RAVI MIXOLOGI LIME 1 LTR" at bounding box center [709, 295] width 198 height 15
copy div "RAVI MIXOLOGI LIME 1 LTR"
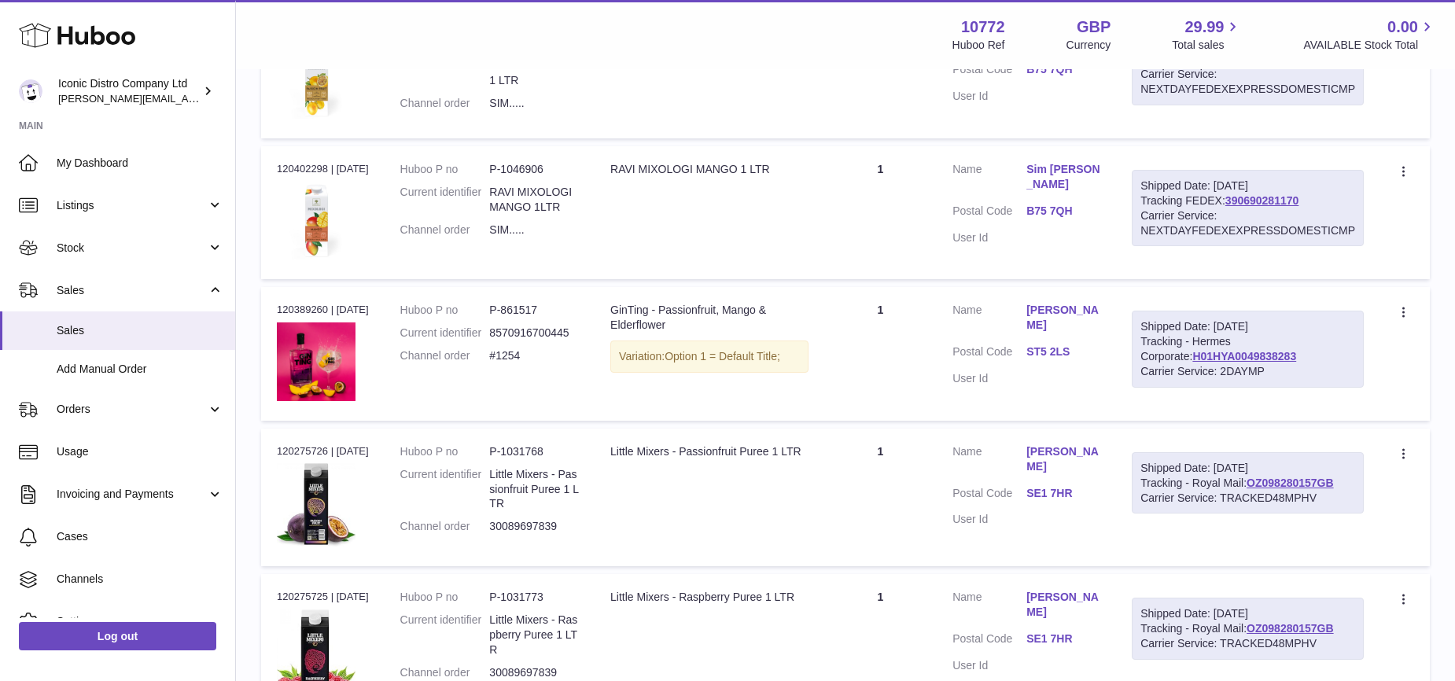
scroll to position [7229, 0]
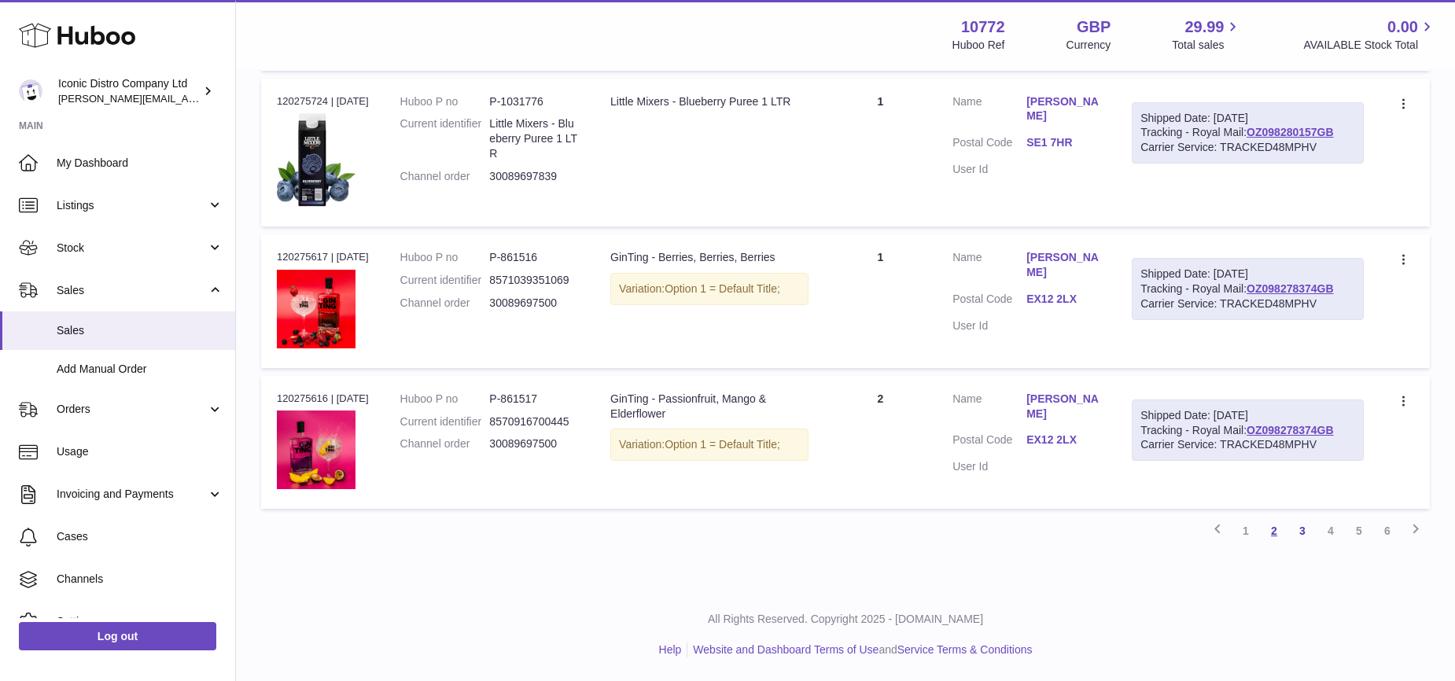
click at [1274, 528] on link "2" at bounding box center [1274, 531] width 28 height 28
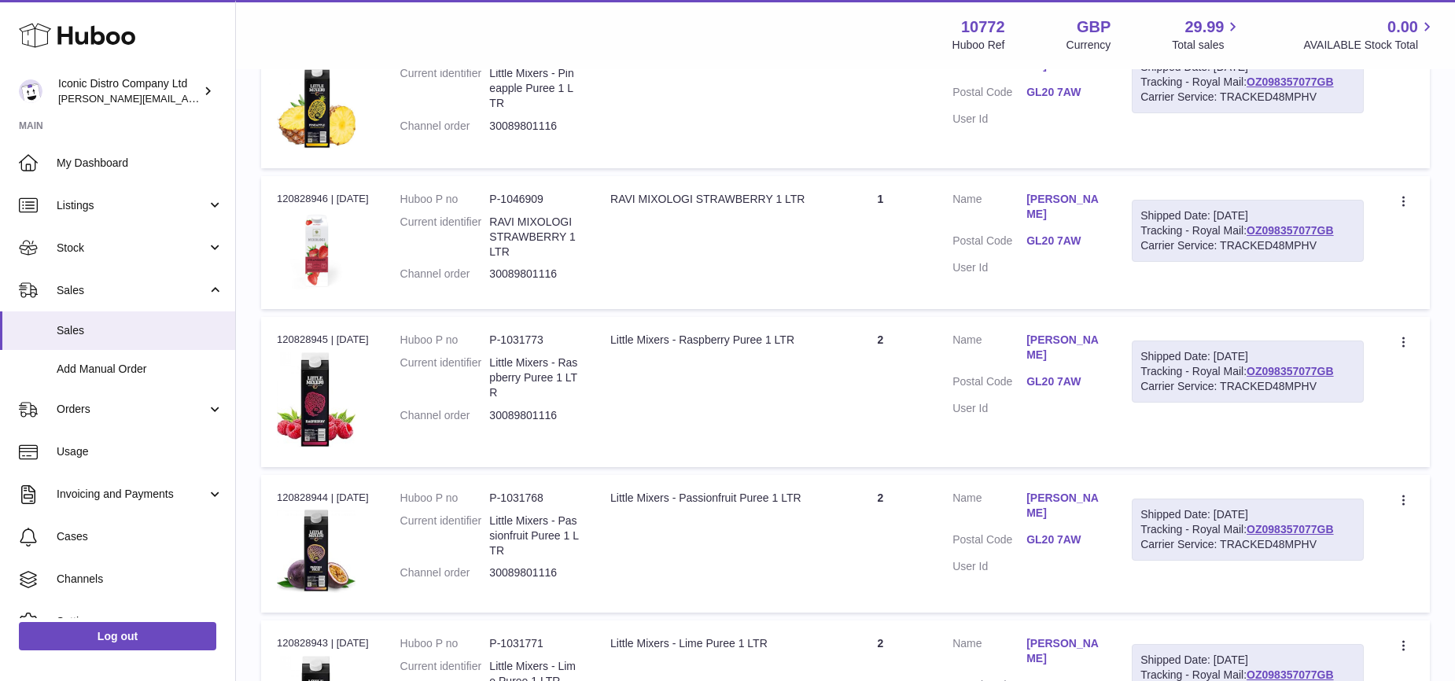
scroll to position [6606, 0]
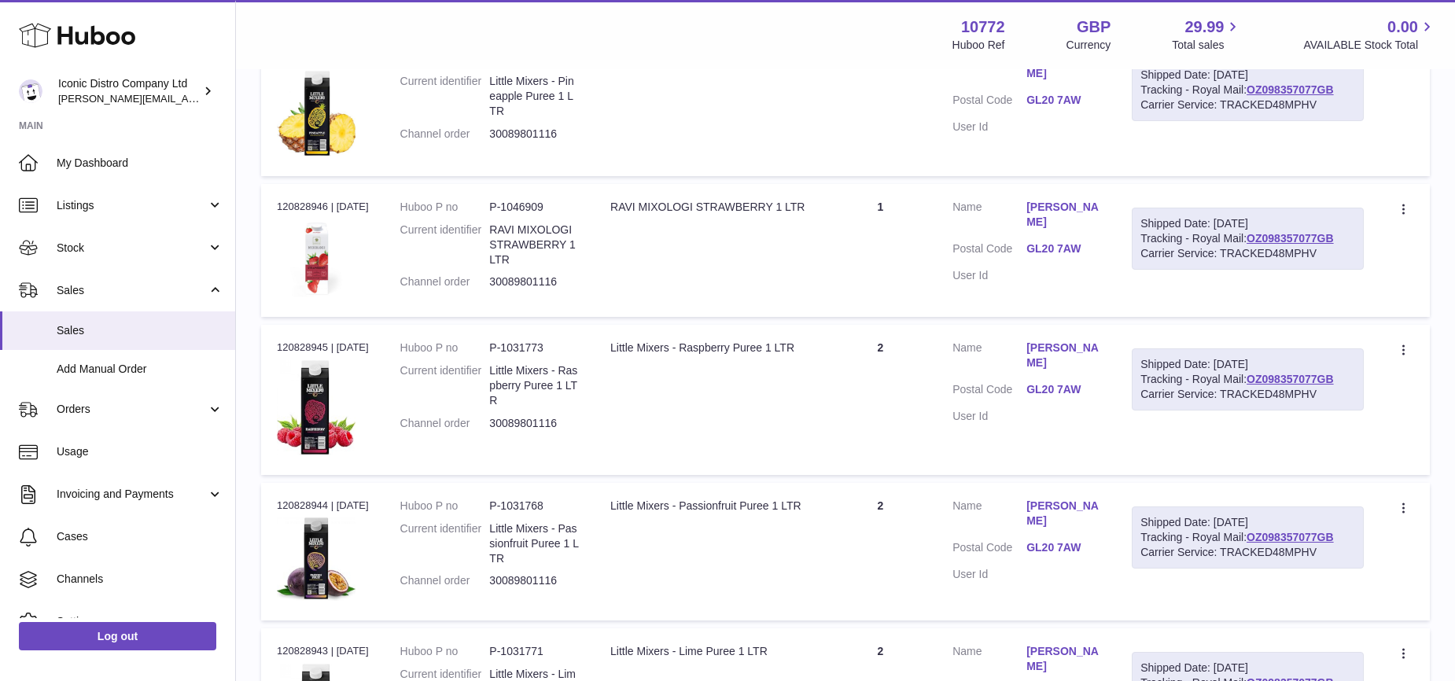
drag, startPoint x: 614, startPoint y: 187, endPoint x: 791, endPoint y: 186, distance: 176.9
click at [791, 186] on td "Description RAVI MIXOLOGI STRAWBERRY 1 LTR" at bounding box center [709, 250] width 230 height 133
copy div "RAVI MIXOLOGI STRAWBERRY 1"
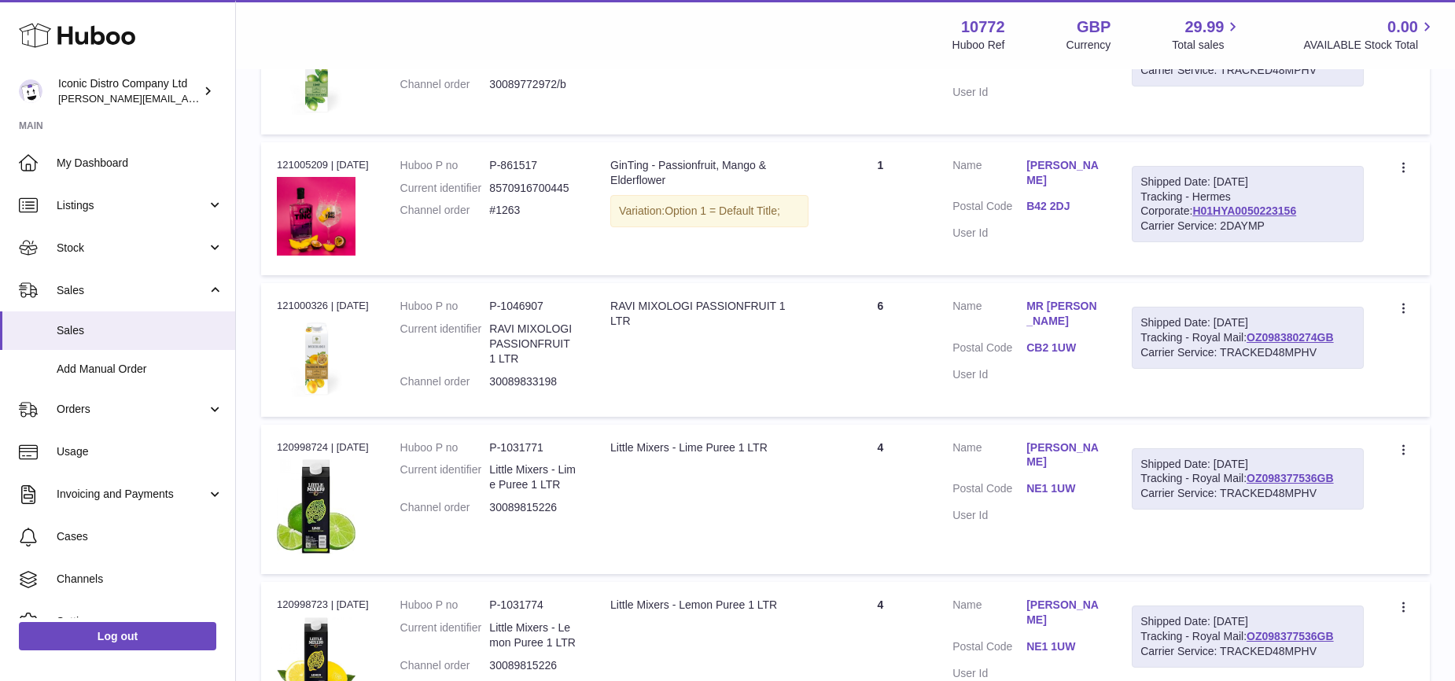
scroll to position [4465, 0]
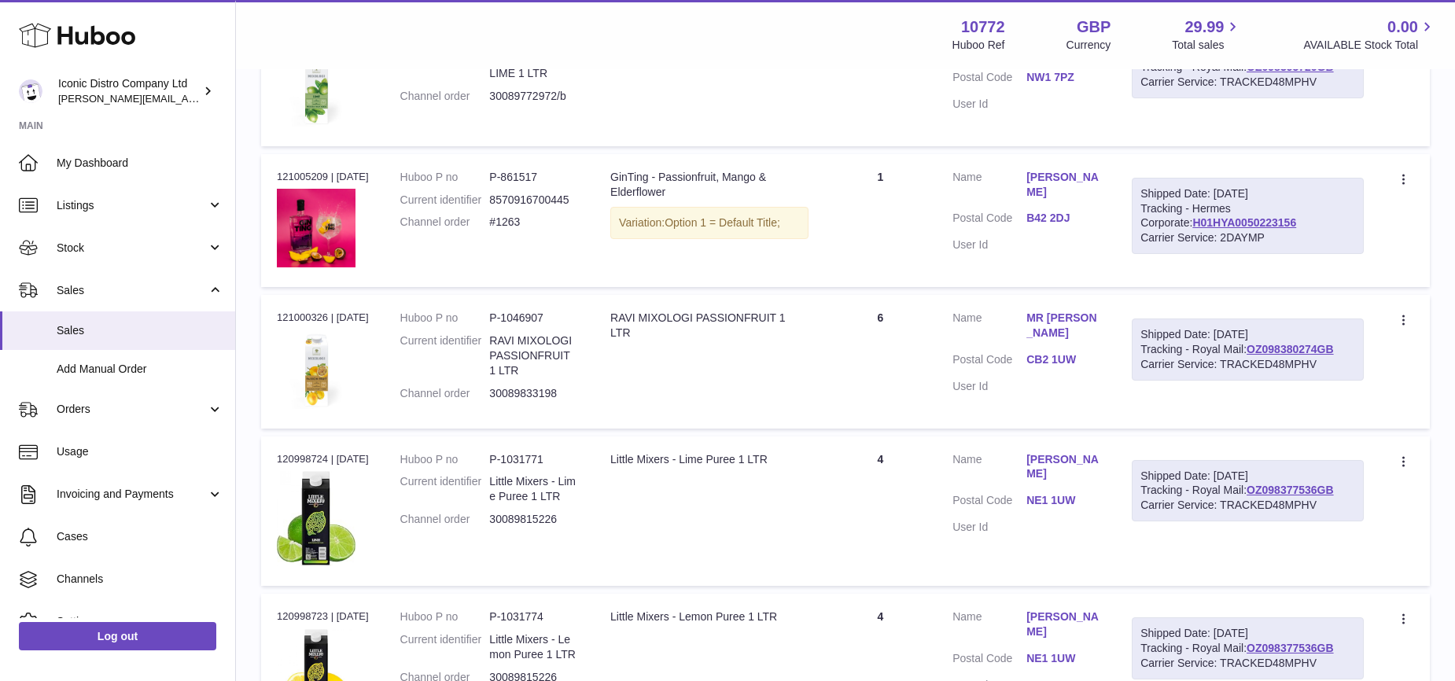
drag, startPoint x: 615, startPoint y: 292, endPoint x: 790, endPoint y: 298, distance: 175.4
click at [790, 298] on td "Description RAVI MIXOLOGI PASSIONFRUIT 1 LTR" at bounding box center [709, 361] width 230 height 133
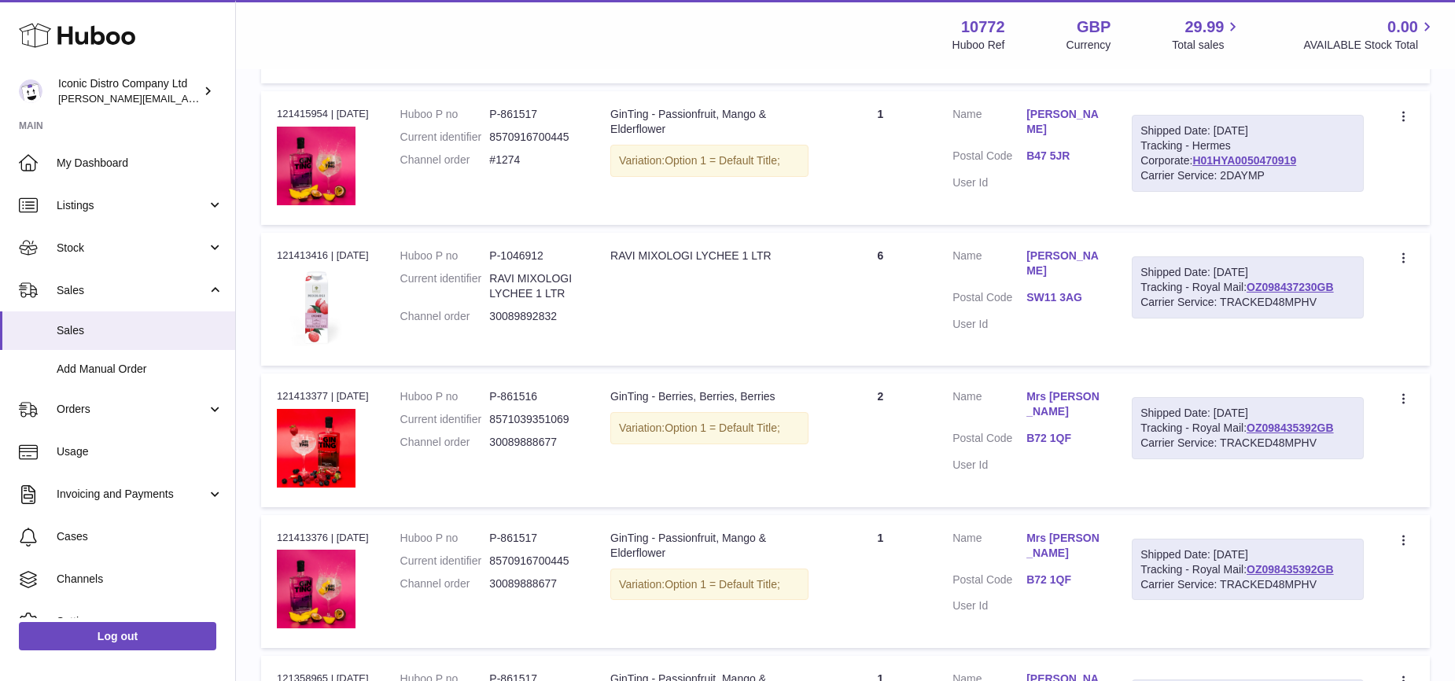
scroll to position [1197, 0]
drag, startPoint x: 618, startPoint y: 243, endPoint x: 774, endPoint y: 252, distance: 156.7
click at [774, 252] on div "RAVI MIXOLOGI LYCHEE 1 LTR" at bounding box center [709, 256] width 198 height 15
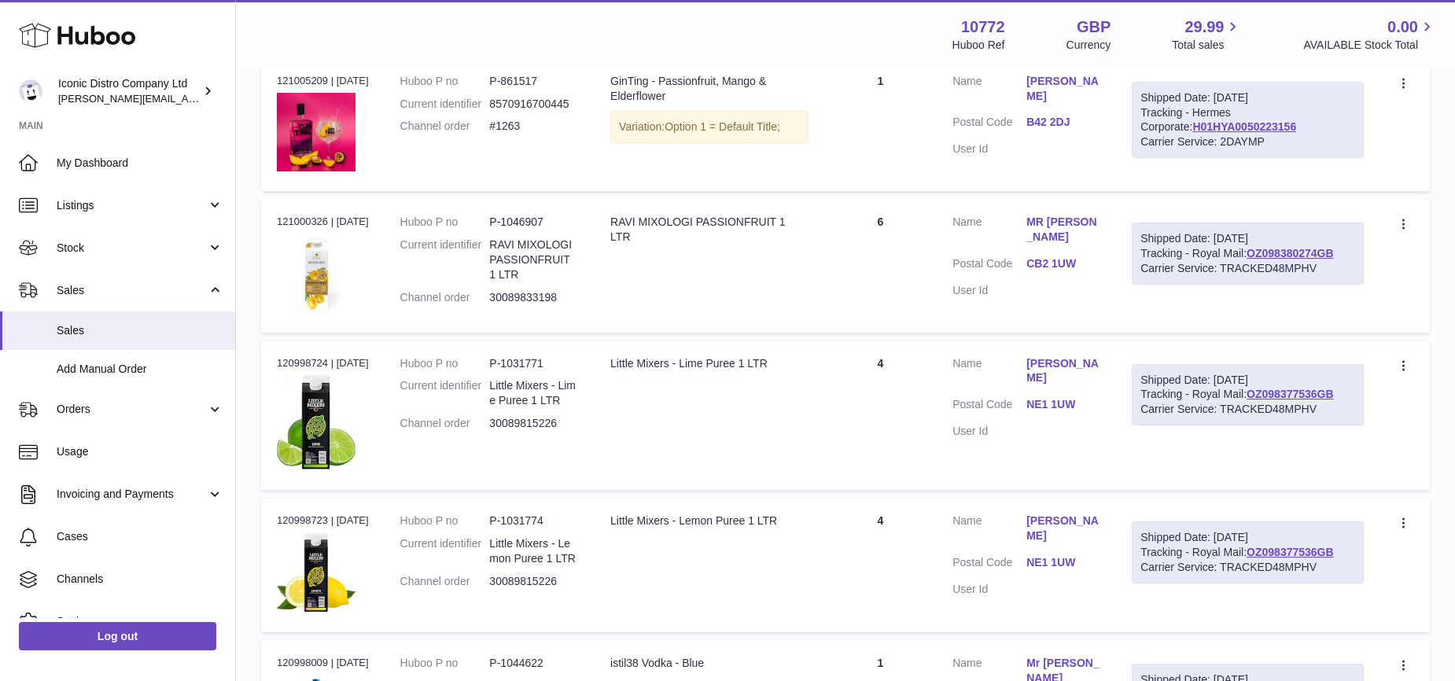
scroll to position [4568, 0]
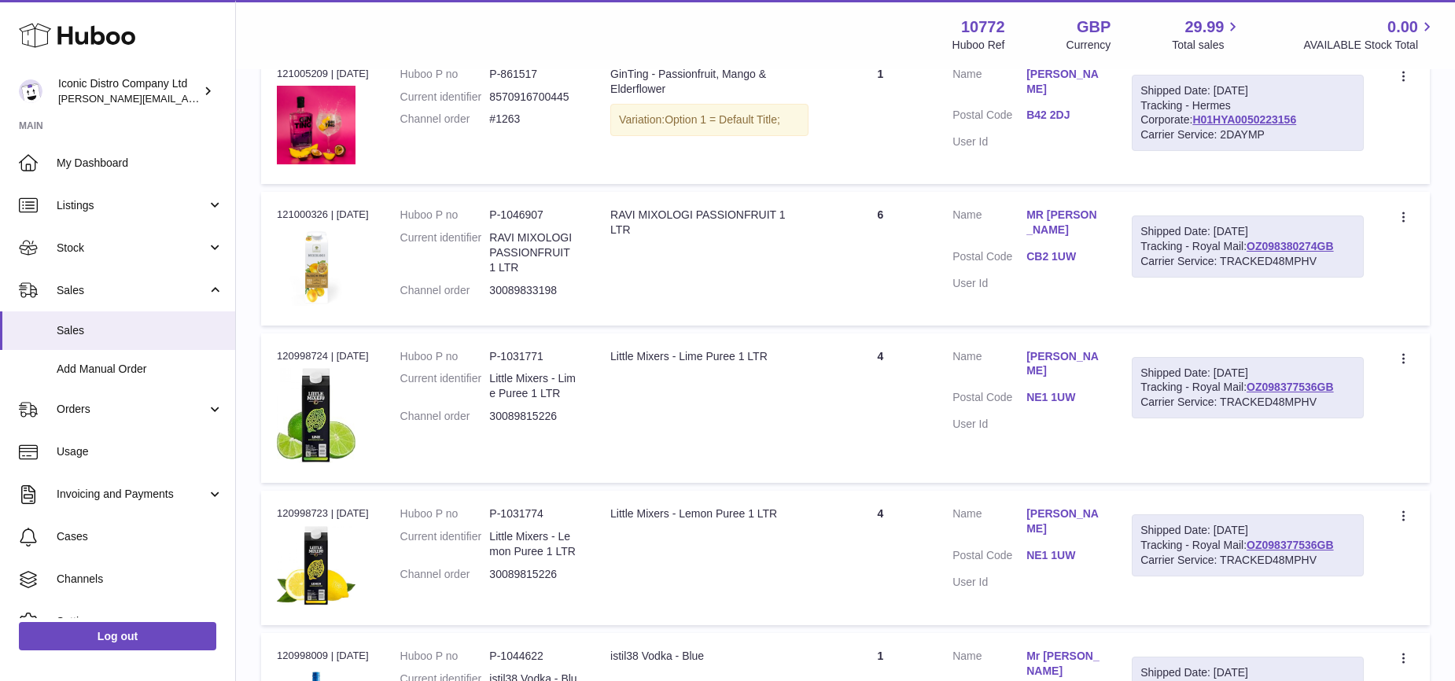
drag, startPoint x: 620, startPoint y: 192, endPoint x: 640, endPoint y: 212, distance: 28.9
click at [640, 212] on div "RAVI MIXOLOGI PASSIONFRUIT 1 LTR" at bounding box center [709, 223] width 198 height 30
drag, startPoint x: 615, startPoint y: 193, endPoint x: 690, endPoint y: 217, distance: 78.3
click at [690, 217] on div "RAVI MIXOLOGI PASSIONFRUIT 1 LTR" at bounding box center [709, 223] width 198 height 30
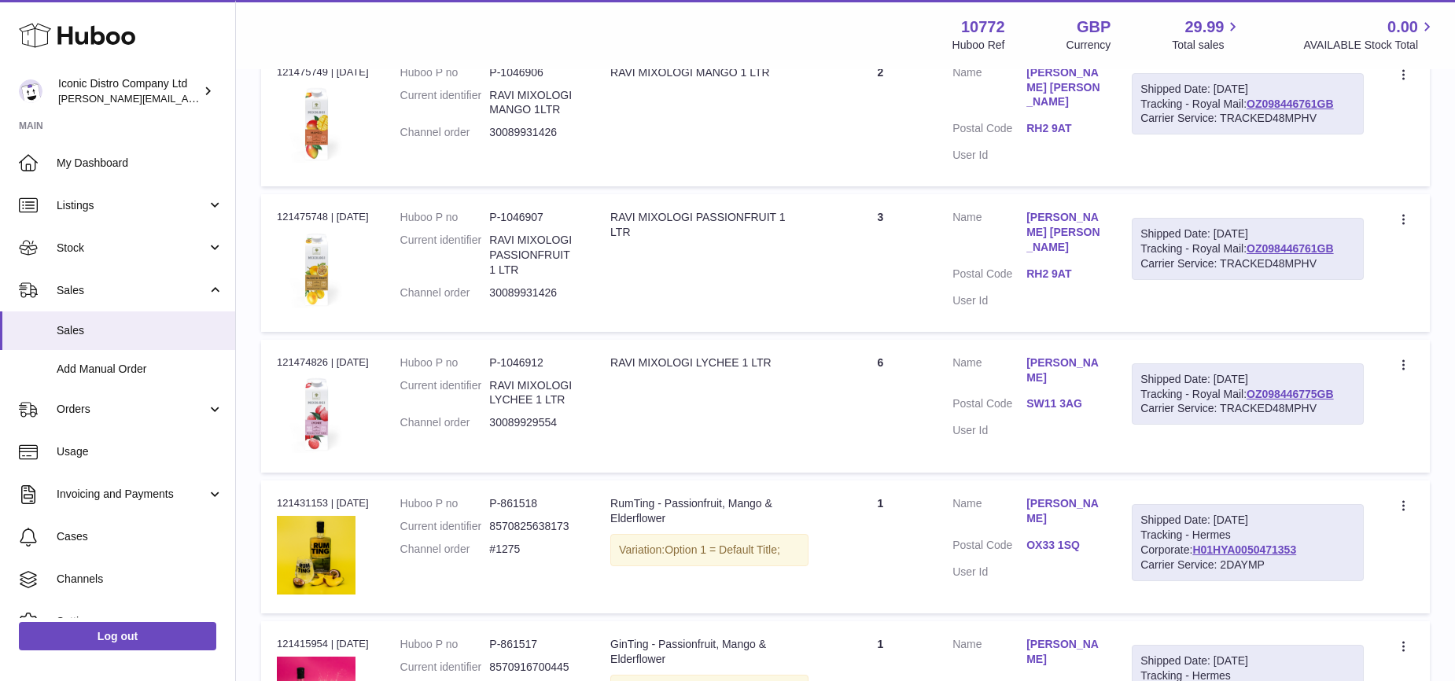
scroll to position [657, 0]
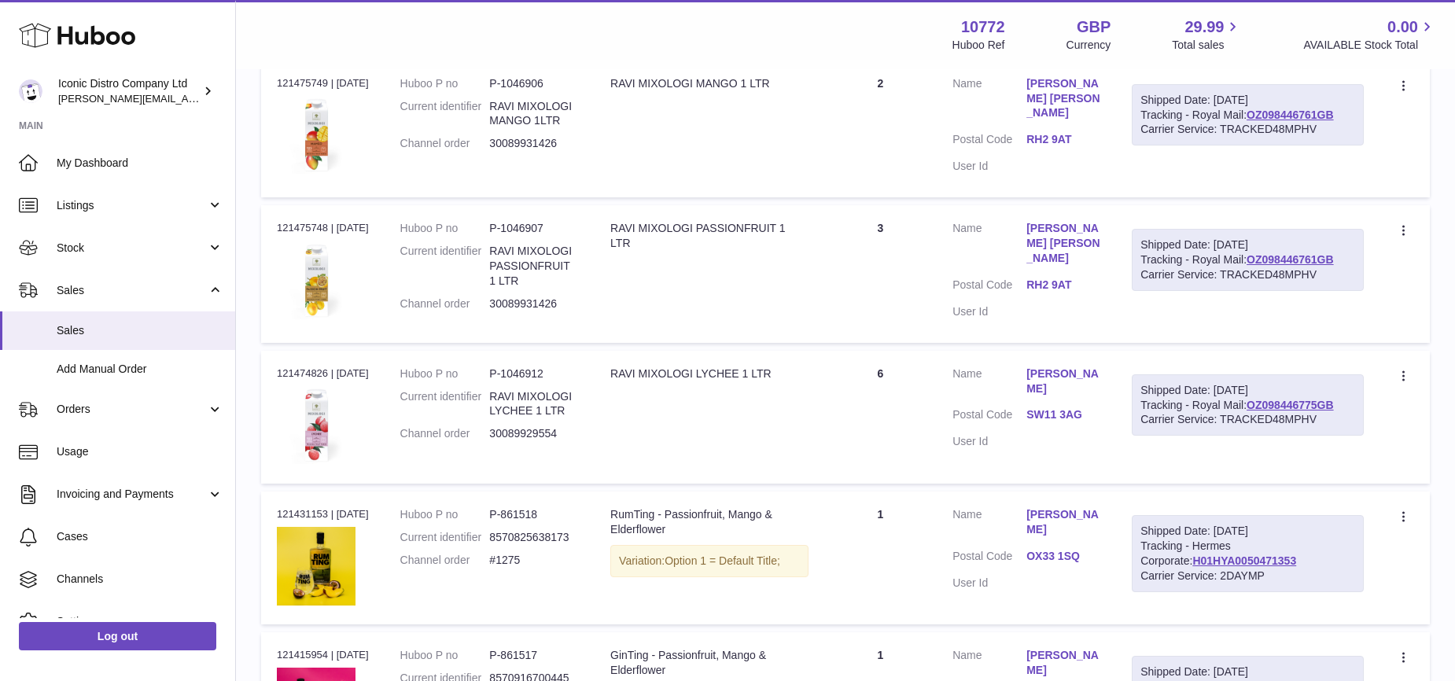
drag, startPoint x: 615, startPoint y: 77, endPoint x: 774, endPoint y: 79, distance: 159.6
click at [774, 79] on div "RAVI MIXOLOGI MANGO 1 LTR" at bounding box center [709, 83] width 198 height 15
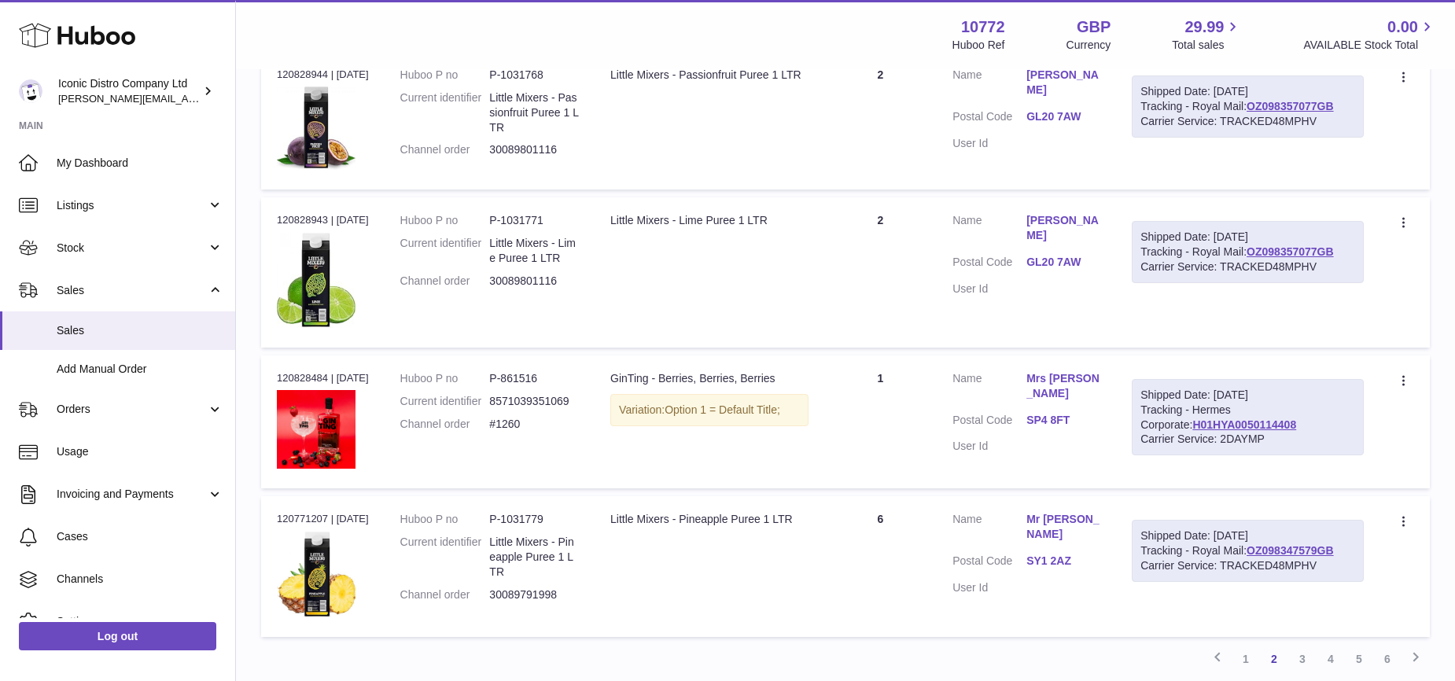
scroll to position [7146, 0]
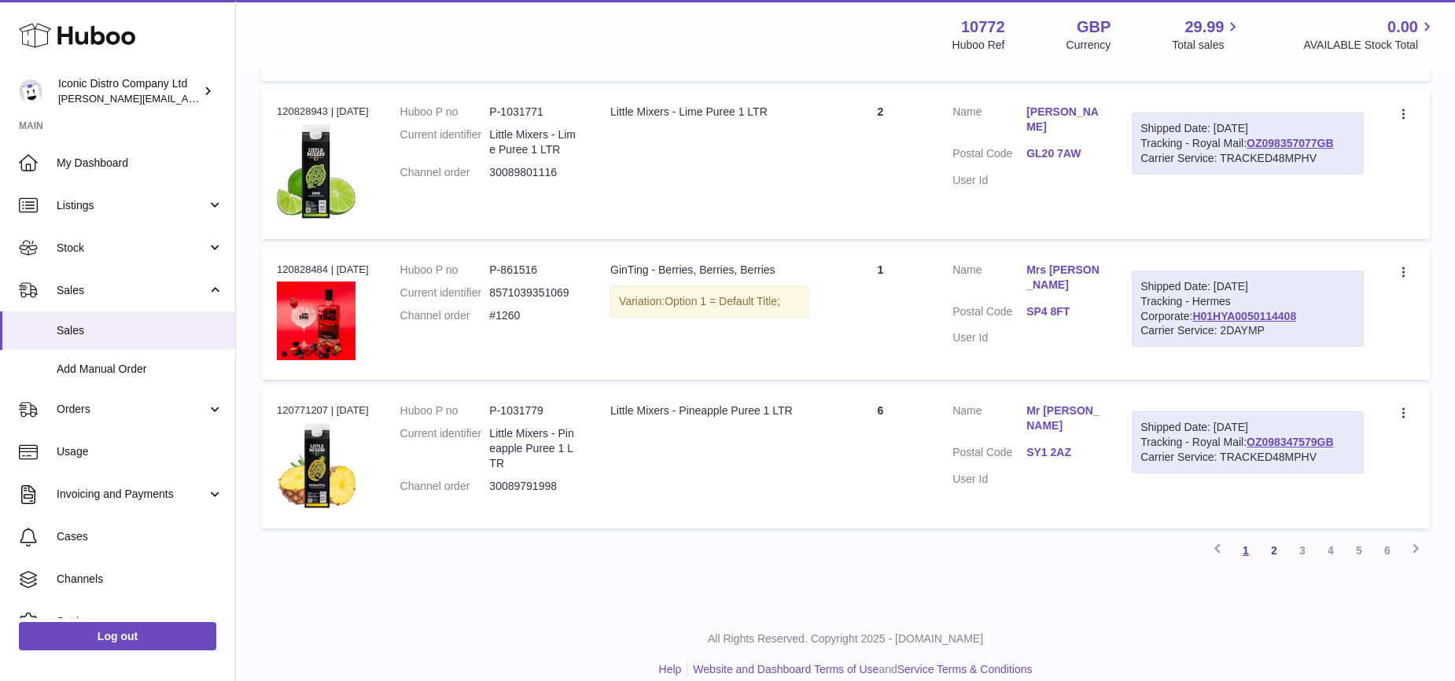
click at [1247, 536] on link "1" at bounding box center [1245, 550] width 28 height 28
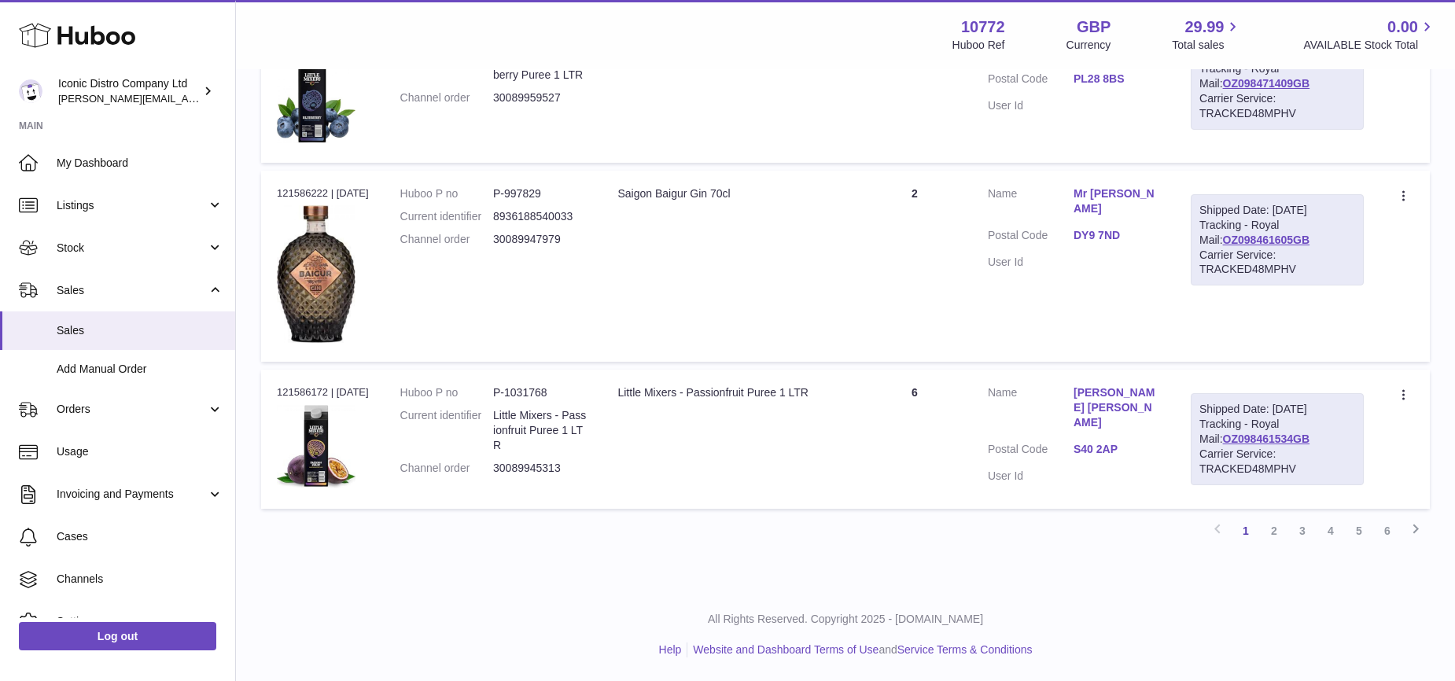
scroll to position [7460, 0]
drag, startPoint x: 627, startPoint y: 516, endPoint x: 837, endPoint y: 517, distance: 209.9
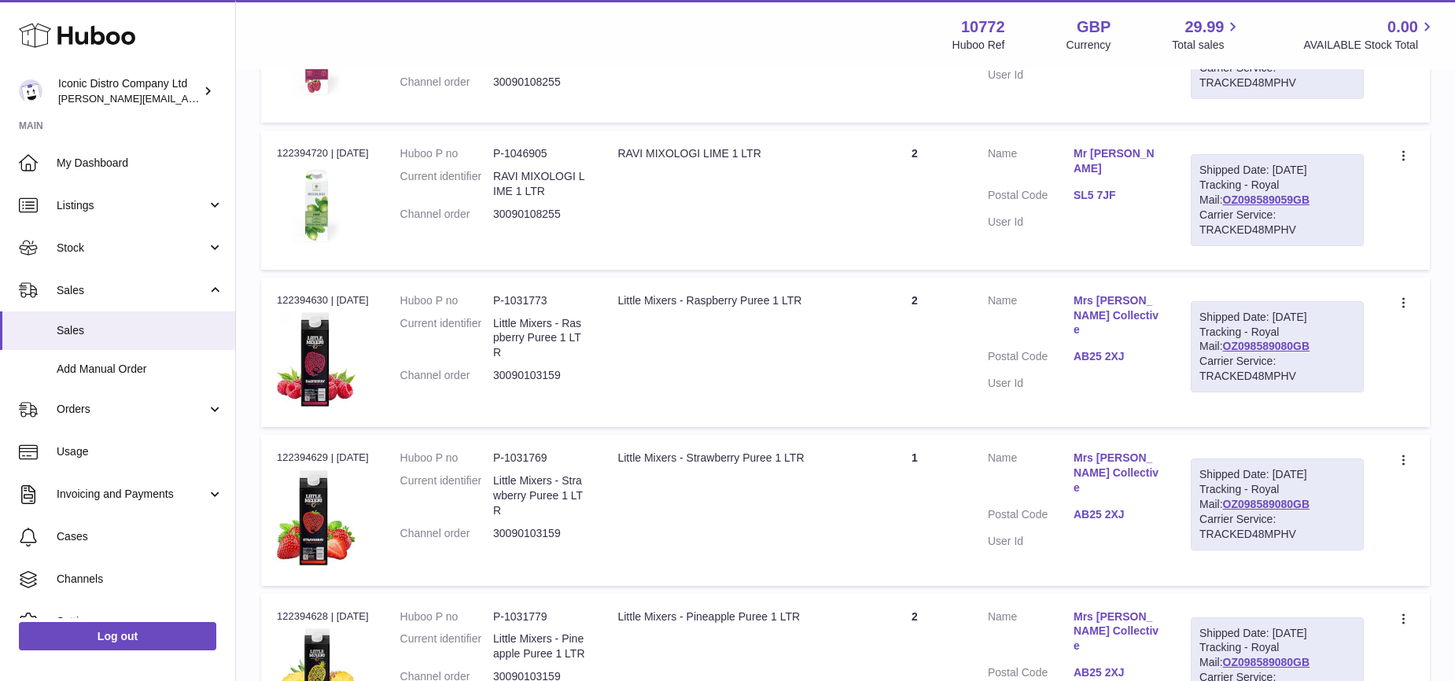
scroll to position [1394, 0]
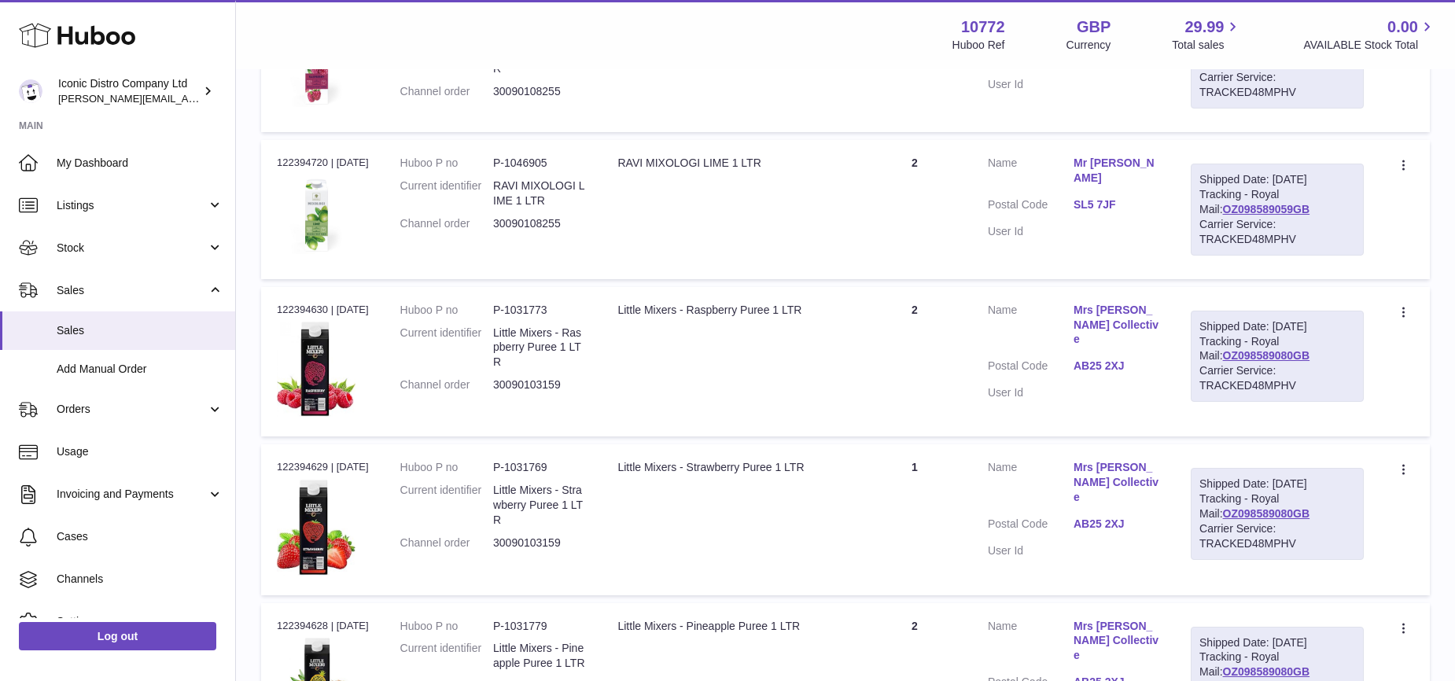
drag, startPoint x: 627, startPoint y: 236, endPoint x: 813, endPoint y: 237, distance: 186.3
click at [813, 24] on div "RAVI MIXOLOGI RASPBERRY 1 LTR" at bounding box center [728, 16] width 223 height 15
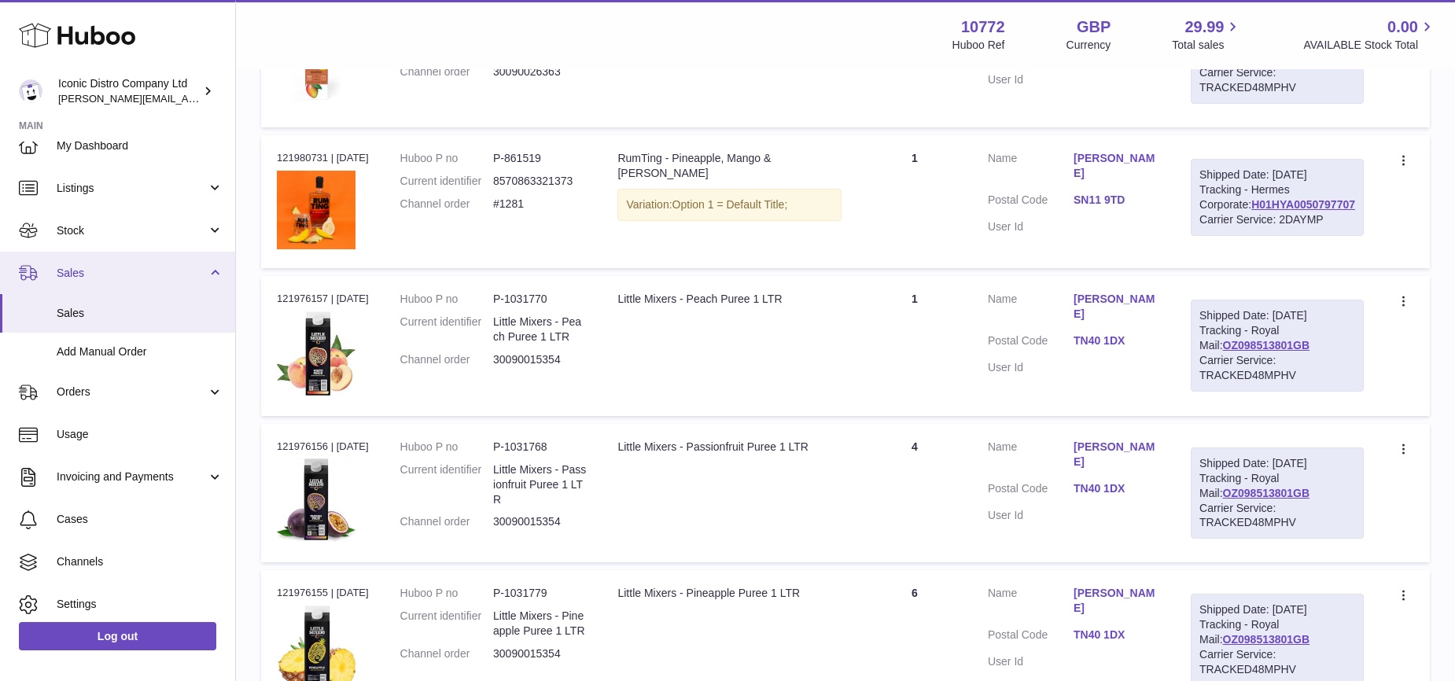
scroll to position [6, 0]
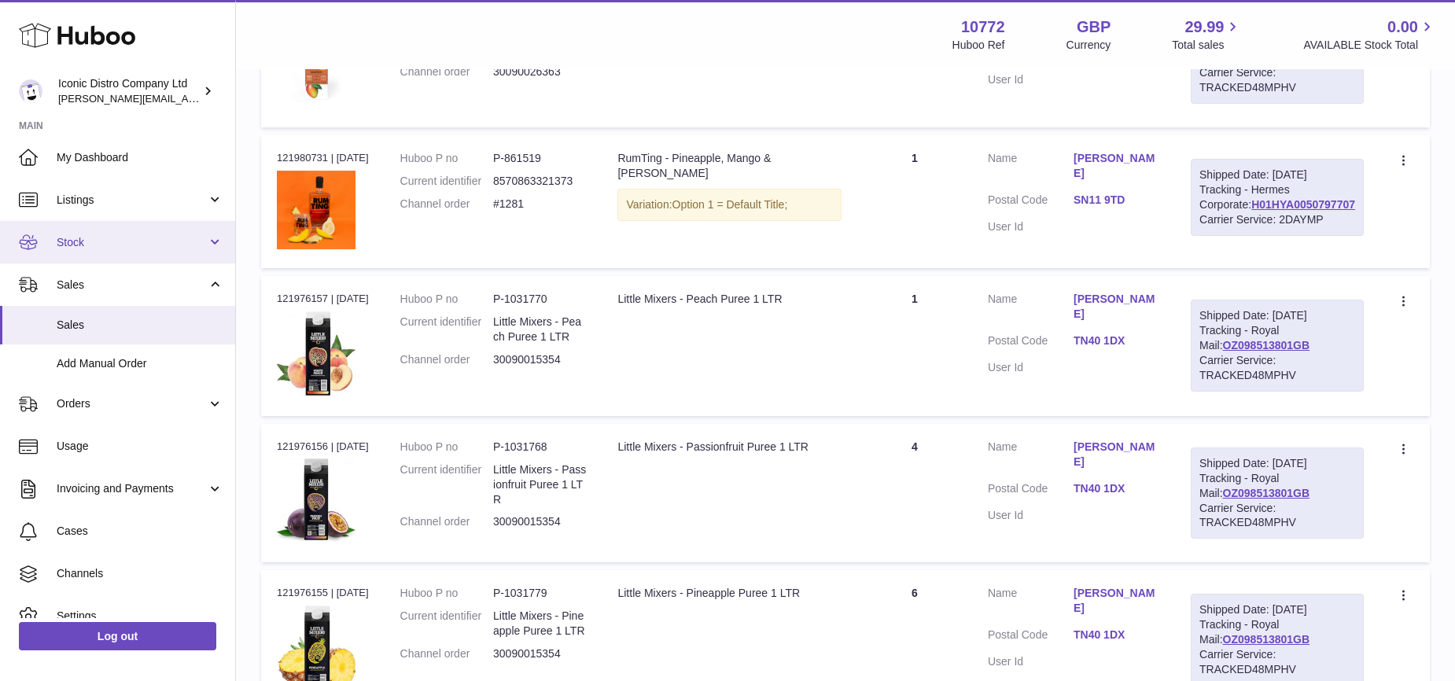
click at [83, 235] on span "Stock" at bounding box center [132, 242] width 150 height 15
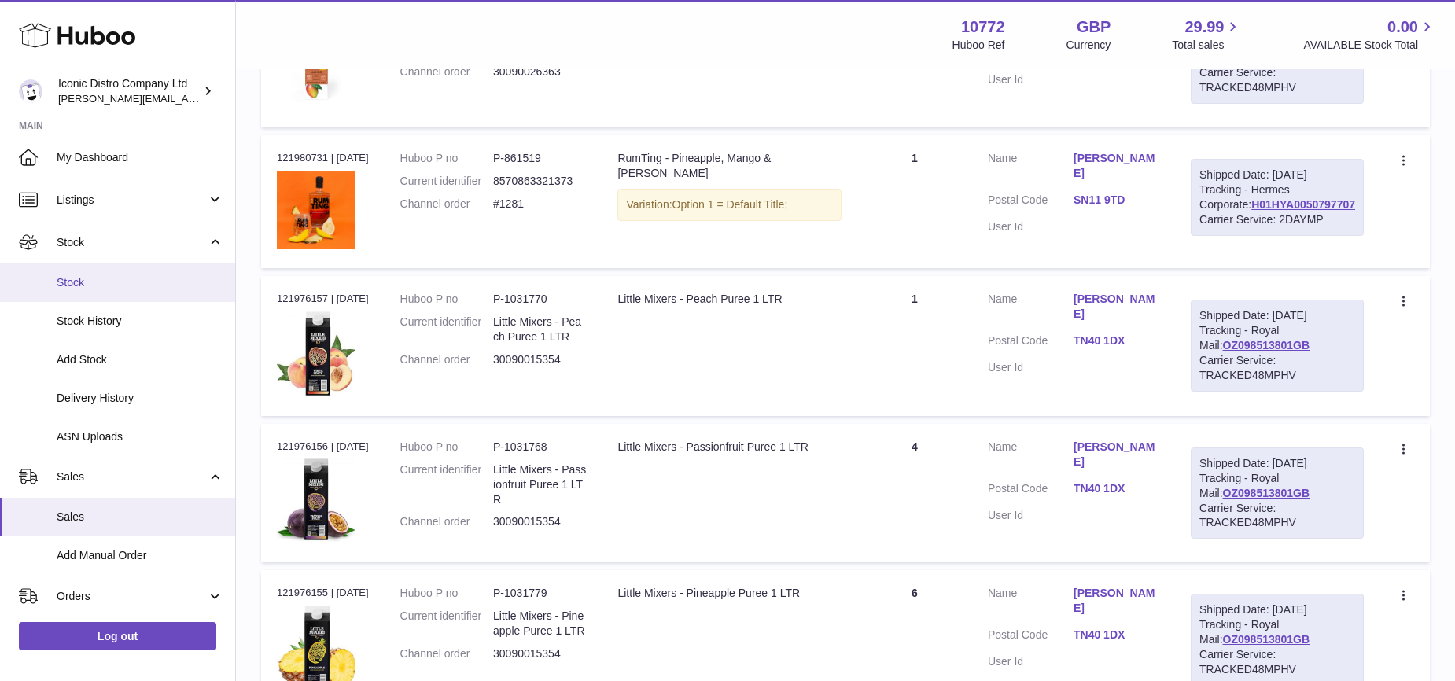
click at [83, 281] on span "Stock" at bounding box center [140, 282] width 167 height 15
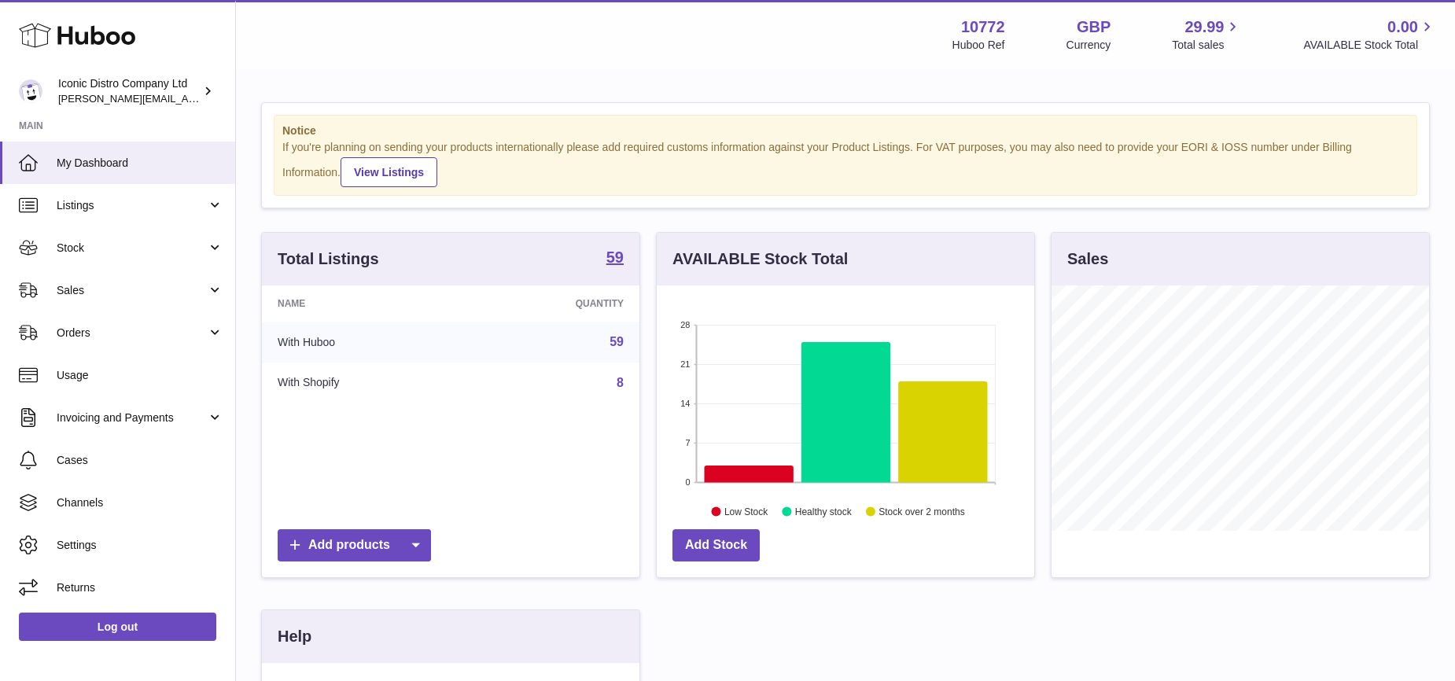
scroll to position [245, 377]
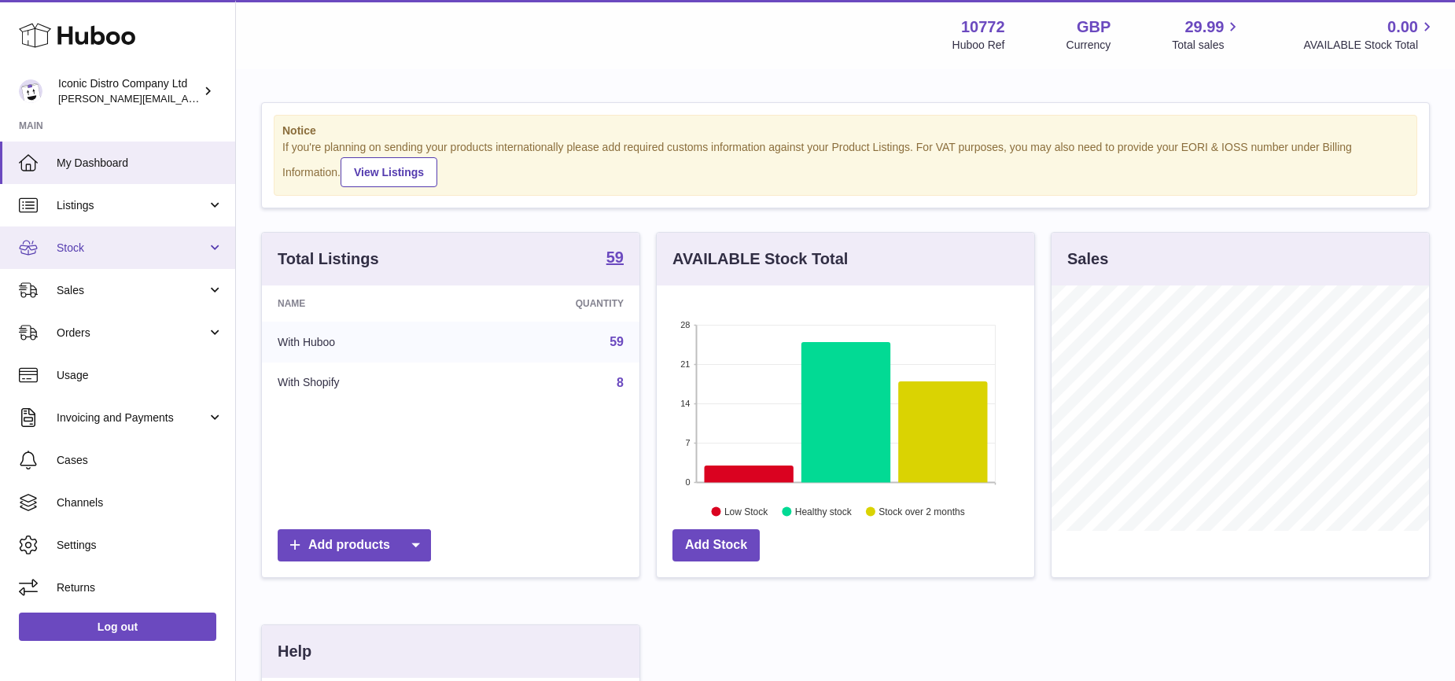
click at [85, 245] on span "Stock" at bounding box center [132, 248] width 150 height 15
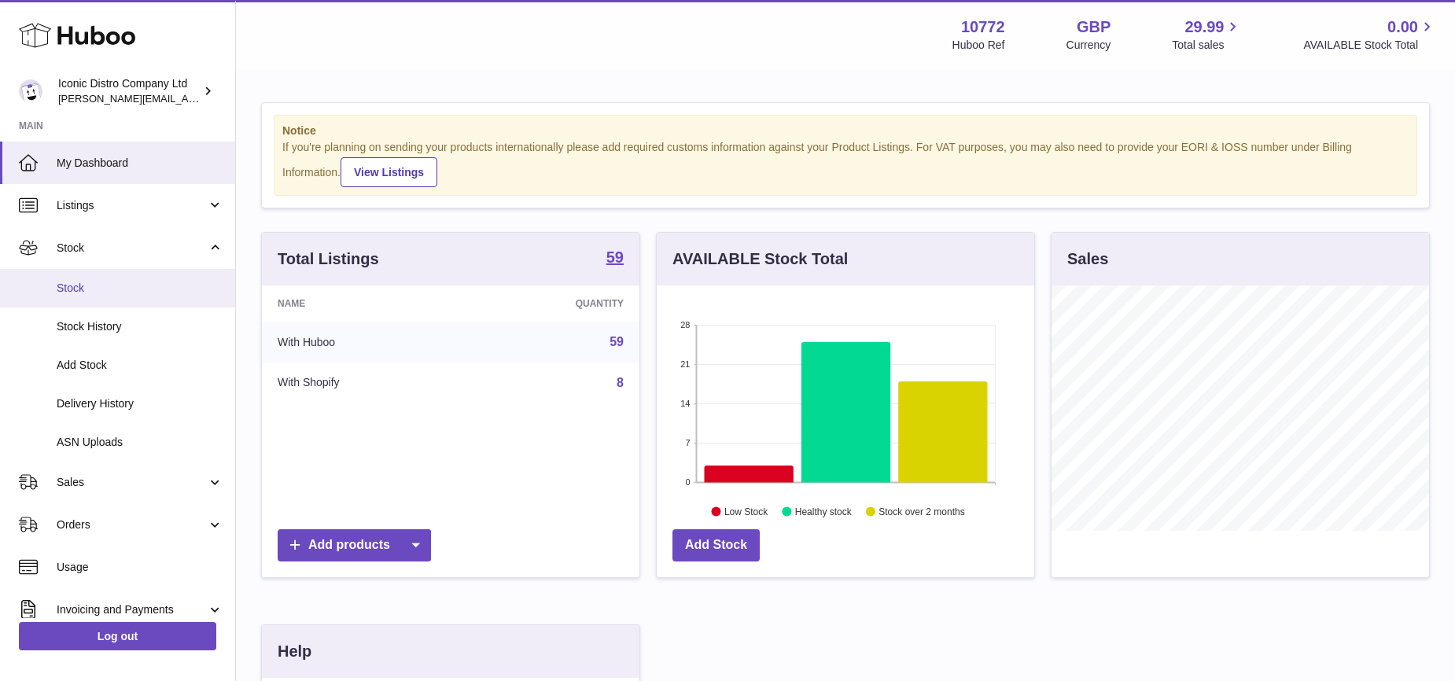
click at [73, 283] on span "Stock" at bounding box center [140, 288] width 167 height 15
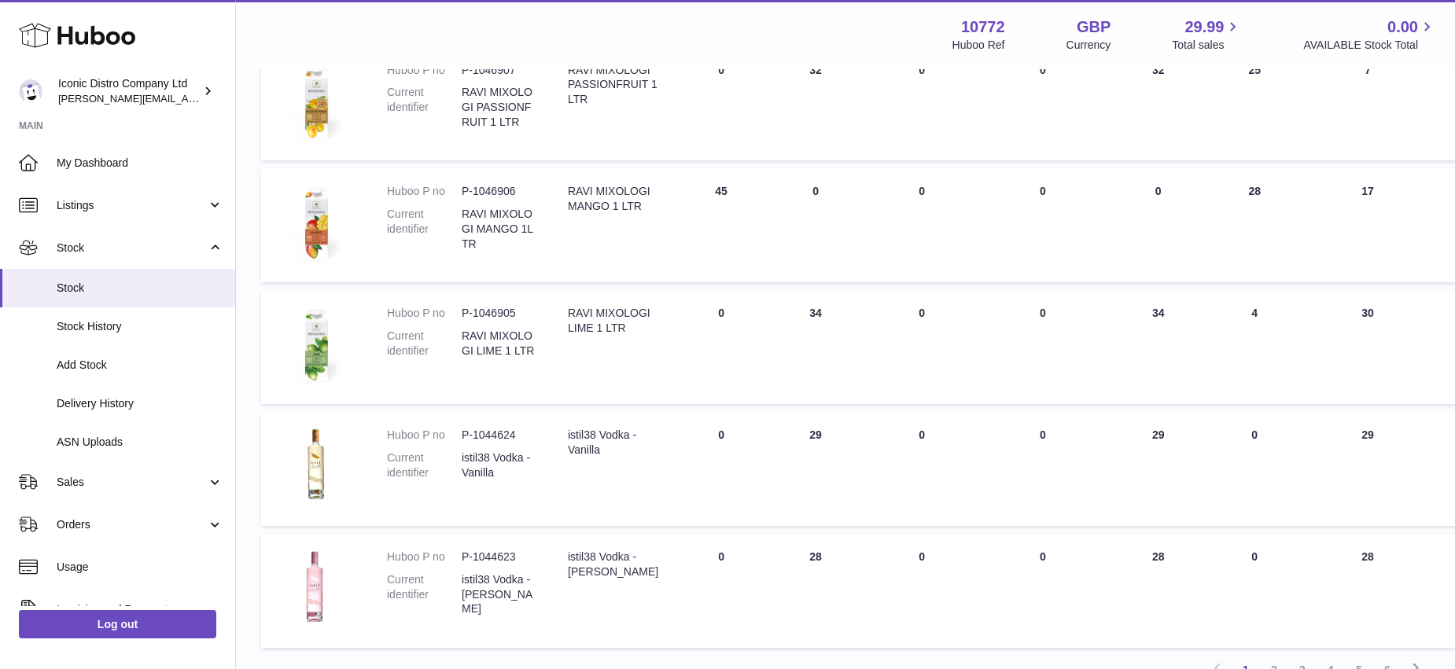
scroll to position [876, 0]
